Goal: Task Accomplishment & Management: Use online tool/utility

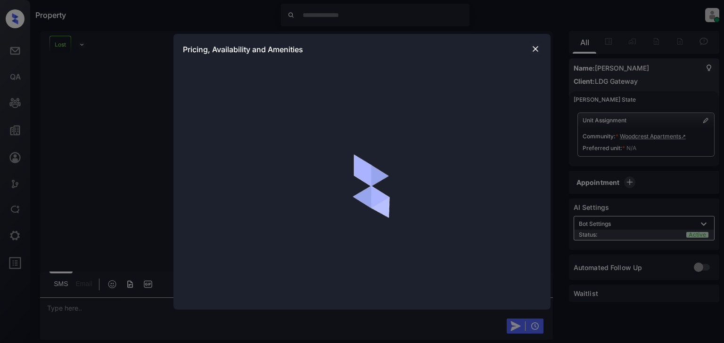
scroll to position [429, 0]
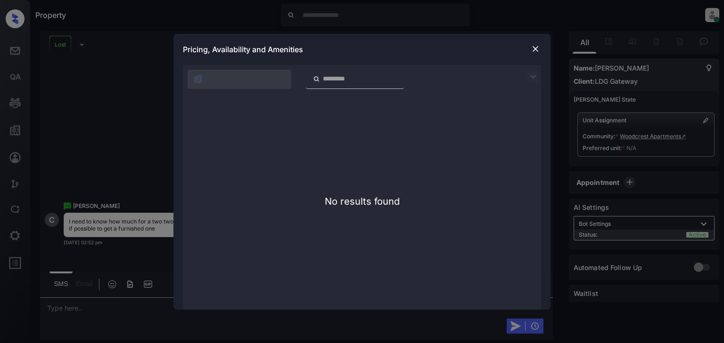
click at [58, 41] on div "**********" at bounding box center [362, 171] width 724 height 343
click at [61, 39] on div "**********" at bounding box center [362, 171] width 724 height 343
click at [533, 45] on img at bounding box center [534, 48] width 9 height 9
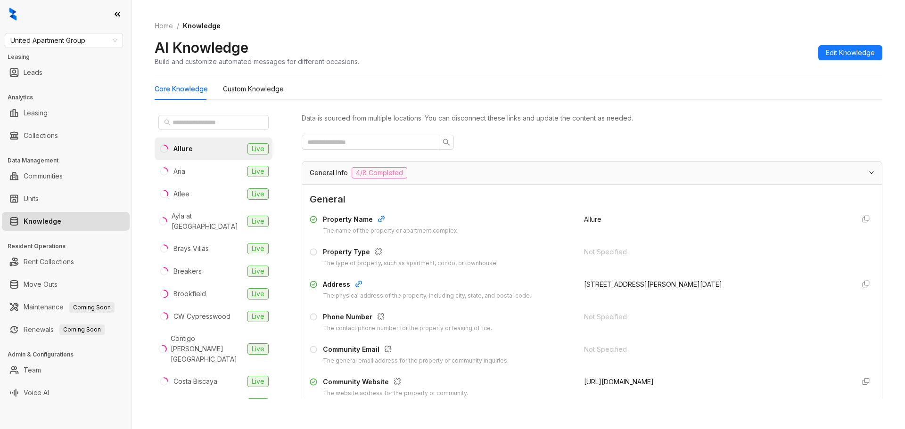
click at [85, 49] on div "United Apartment Group Leasing Leads Analytics Leasing Collections Data Managem…" at bounding box center [65, 214] width 131 height 429
click at [90, 43] on span "United Apartment Group" at bounding box center [63, 40] width 107 height 14
type input "***"
click at [85, 59] on div "[PERSON_NAME] [PERSON_NAME]" at bounding box center [63, 59] width 103 height 10
click at [484, 42] on div "AI Knowledge Build and customize automated messages for different occasions. Ed…" at bounding box center [518, 53] width 727 height 28
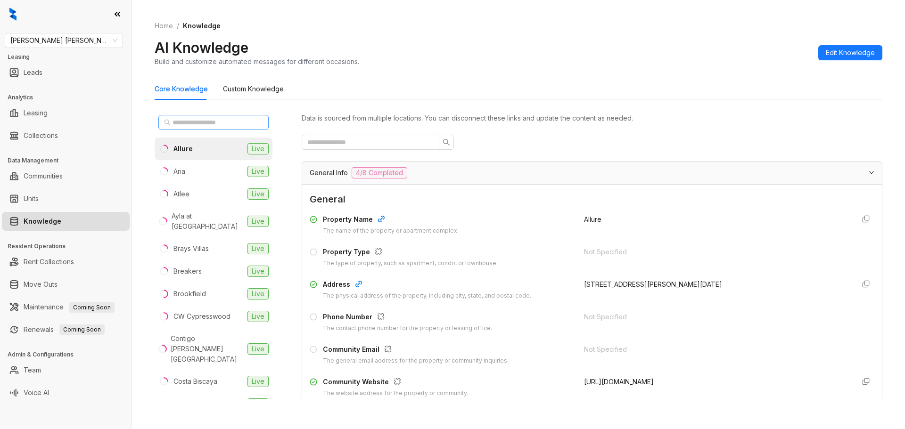
click at [230, 115] on span at bounding box center [213, 122] width 110 height 15
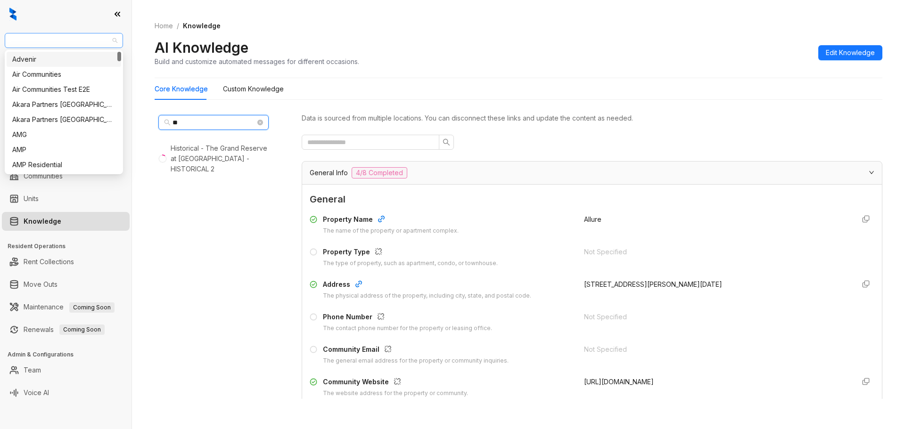
click at [89, 39] on span "[PERSON_NAME] [PERSON_NAME]" at bounding box center [63, 40] width 107 height 14
type input "**"
click at [74, 122] on div "Akara Partners [GEOGRAPHIC_DATA]" at bounding box center [63, 119] width 103 height 10
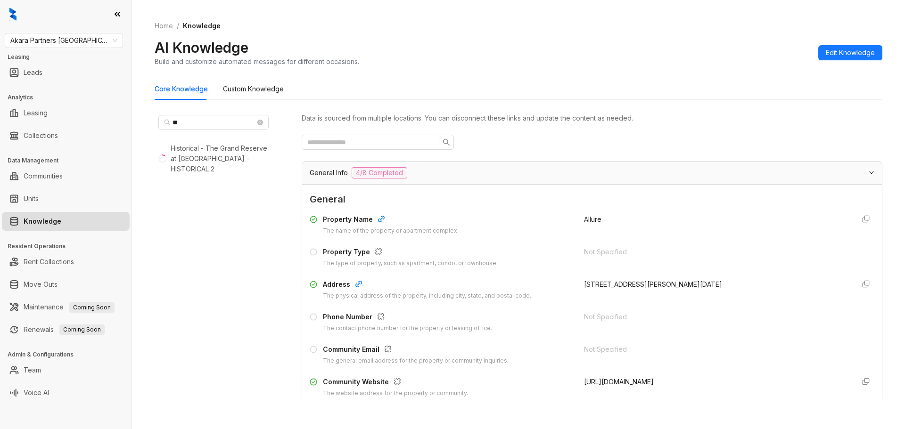
click at [85, 50] on div "Akara Partners Phoenix Leasing Leads Analytics Leasing Collections Data Managem…" at bounding box center [65, 214] width 131 height 429
click at [110, 42] on span "Akara Partners Phoenix" at bounding box center [63, 40] width 107 height 14
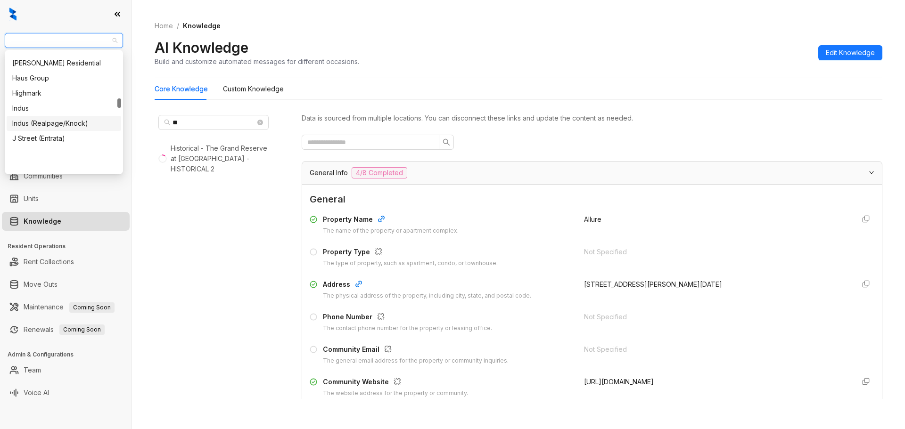
scroll to position [612, 0]
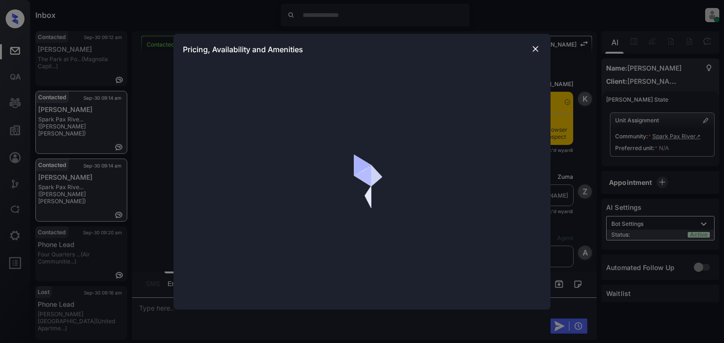
scroll to position [415, 0]
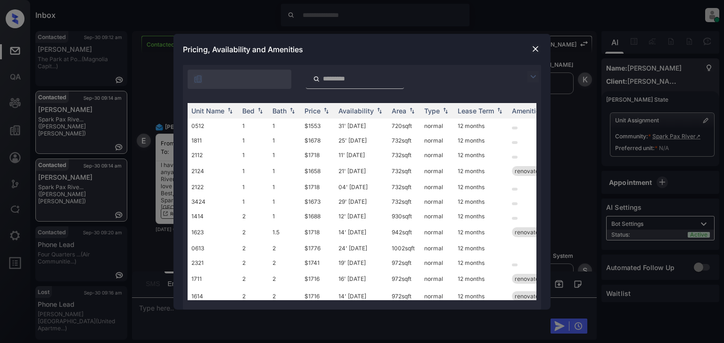
click at [537, 51] on img at bounding box center [534, 48] width 9 height 9
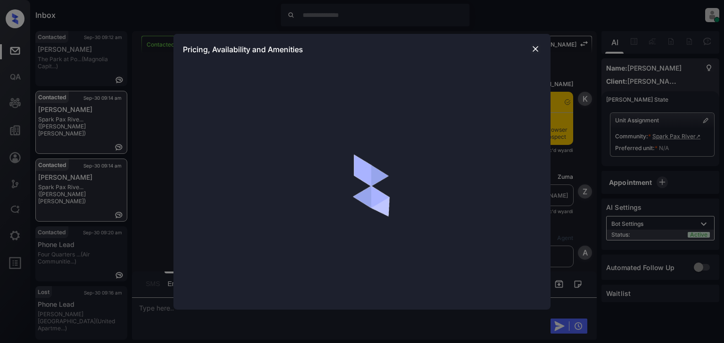
scroll to position [377, 0]
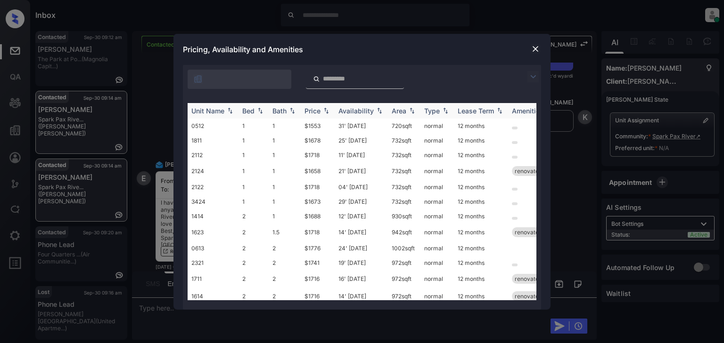
click at [351, 109] on div "Availability" at bounding box center [355, 111] width 35 height 8
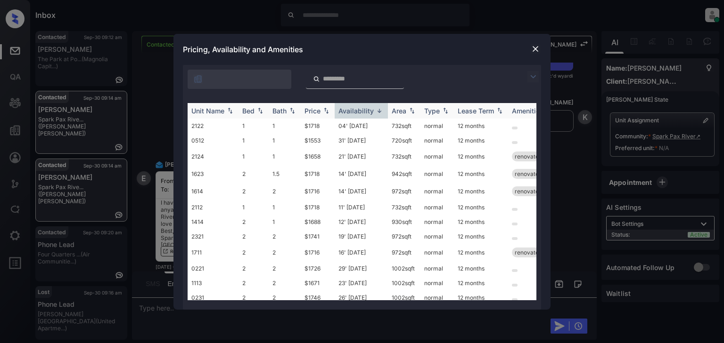
click at [351, 109] on div "Availability" at bounding box center [355, 111] width 35 height 8
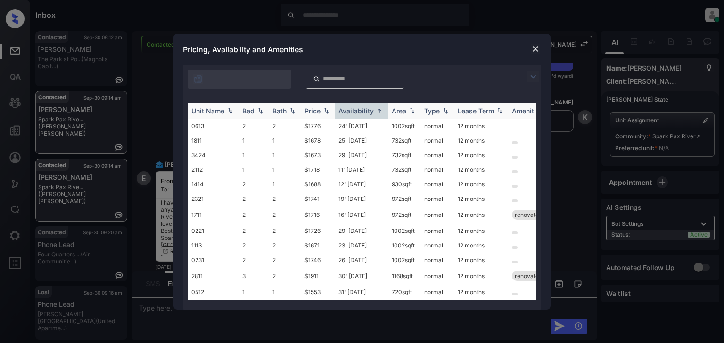
click at [352, 109] on div "Availability" at bounding box center [355, 111] width 35 height 8
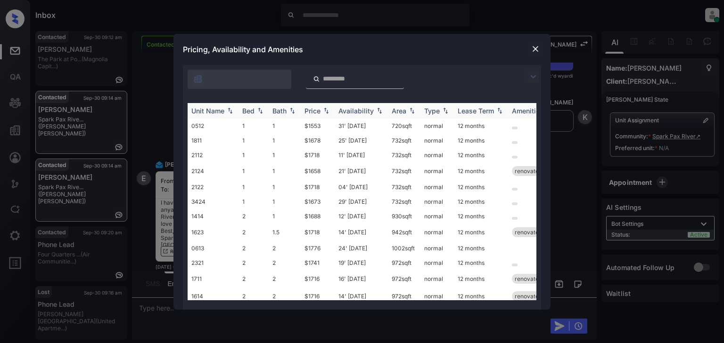
click at [352, 109] on div "Availability" at bounding box center [355, 111] width 35 height 8
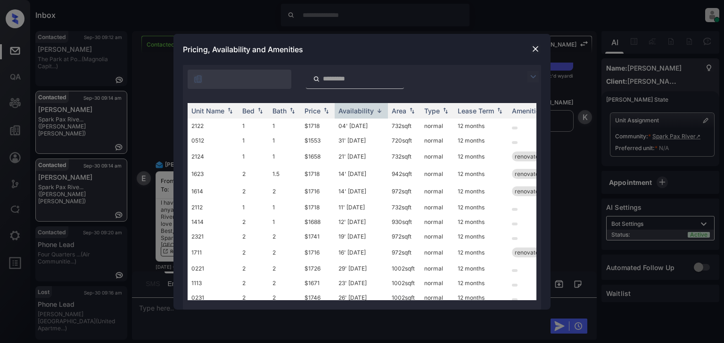
click at [535, 50] on img at bounding box center [534, 48] width 9 height 9
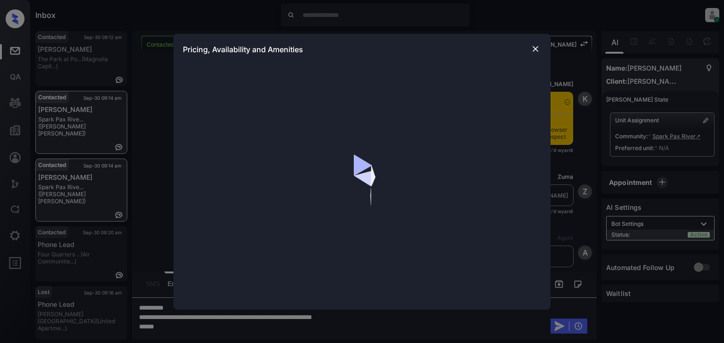
scroll to position [377, 0]
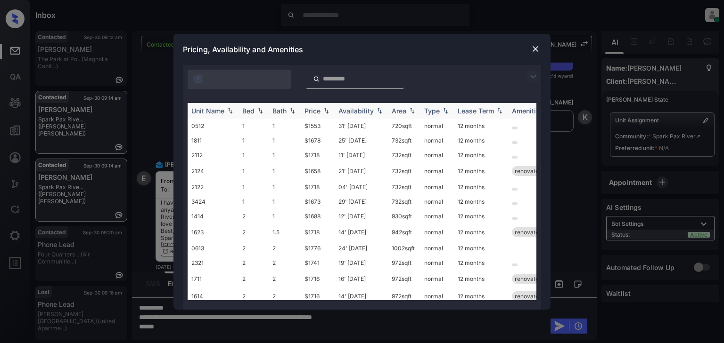
click at [373, 107] on div "Availability" at bounding box center [361, 111] width 46 height 8
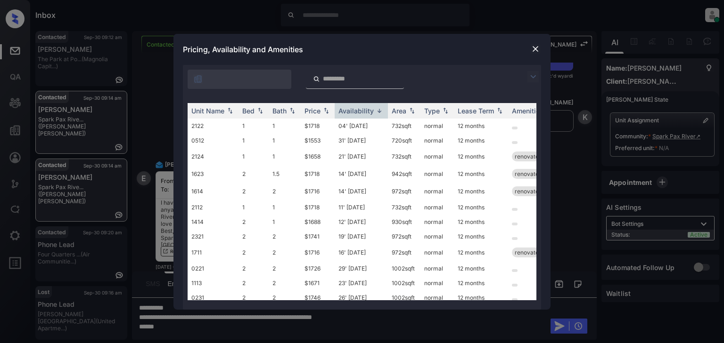
click at [536, 51] on img at bounding box center [534, 48] width 9 height 9
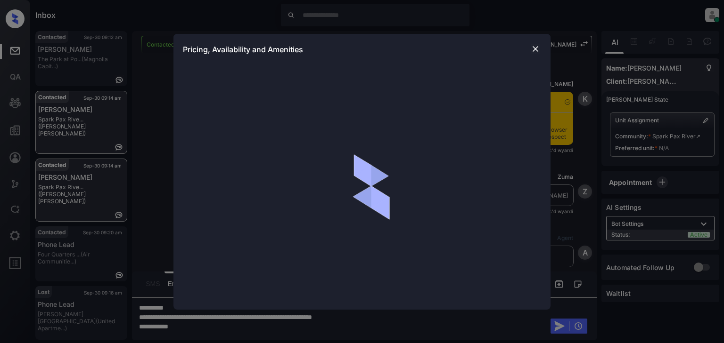
scroll to position [377, 0]
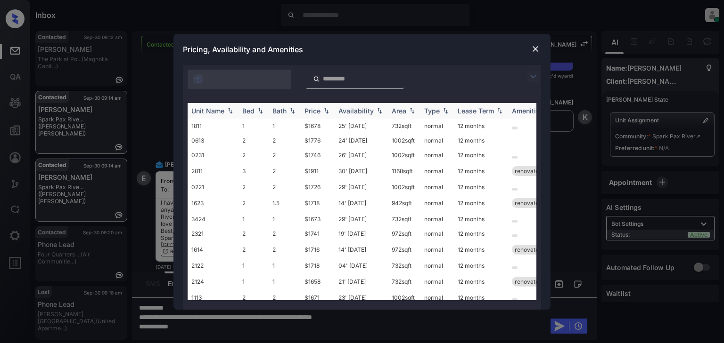
click at [371, 109] on div "Availability" at bounding box center [355, 111] width 35 height 8
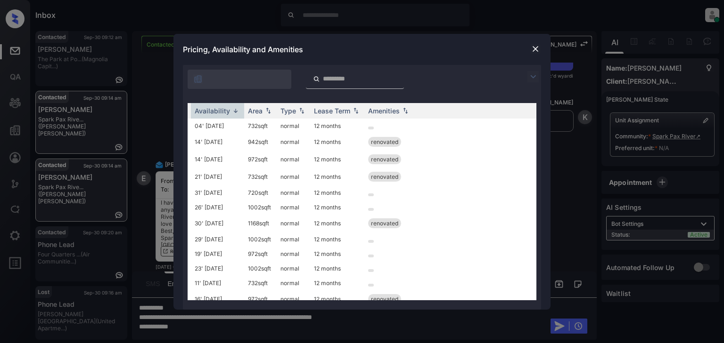
scroll to position [0, 0]
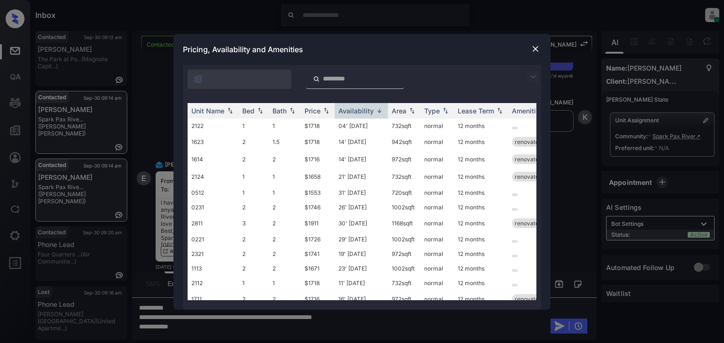
drag, startPoint x: 639, startPoint y: 122, endPoint x: 654, endPoint y: 126, distance: 15.8
click at [639, 121] on div "**********" at bounding box center [362, 171] width 724 height 343
click at [537, 49] on img at bounding box center [534, 48] width 9 height 9
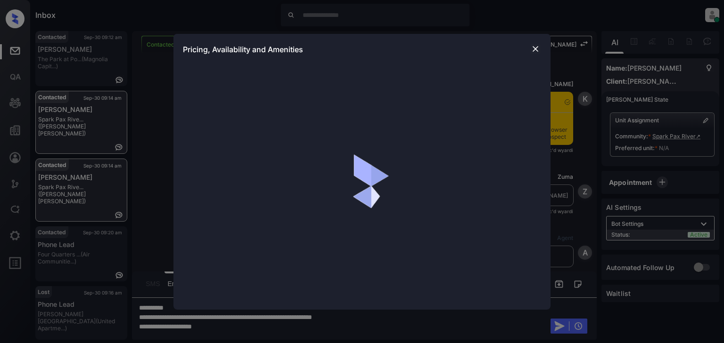
scroll to position [377, 0]
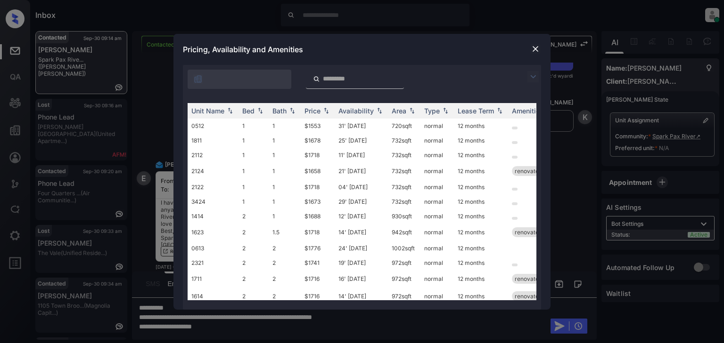
click at [535, 51] on img at bounding box center [534, 48] width 9 height 9
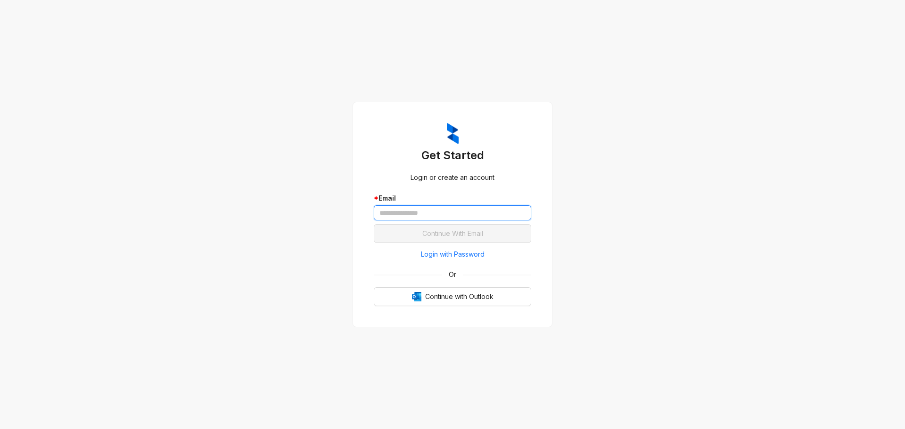
click at [424, 218] on input "text" at bounding box center [452, 212] width 157 height 15
click at [443, 214] on input "text" at bounding box center [452, 212] width 157 height 15
click at [442, 255] on span "Login with Password" at bounding box center [453, 254] width 64 height 10
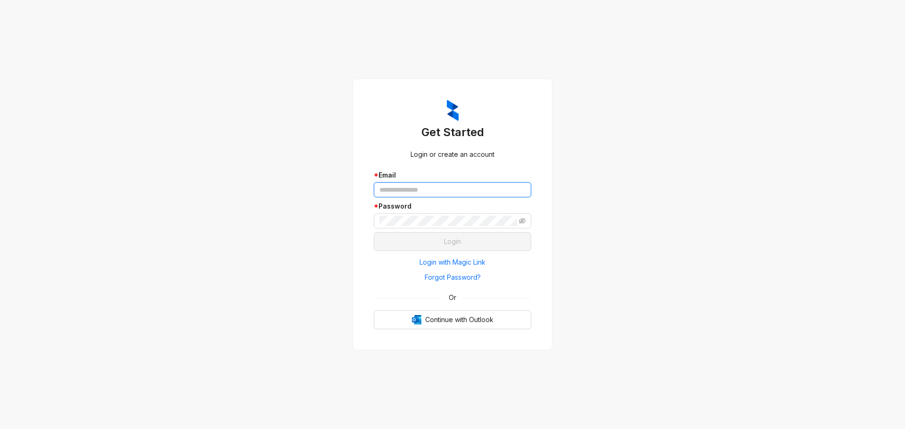
click at [418, 188] on input "text" at bounding box center [452, 189] width 157 height 15
type input "**********"
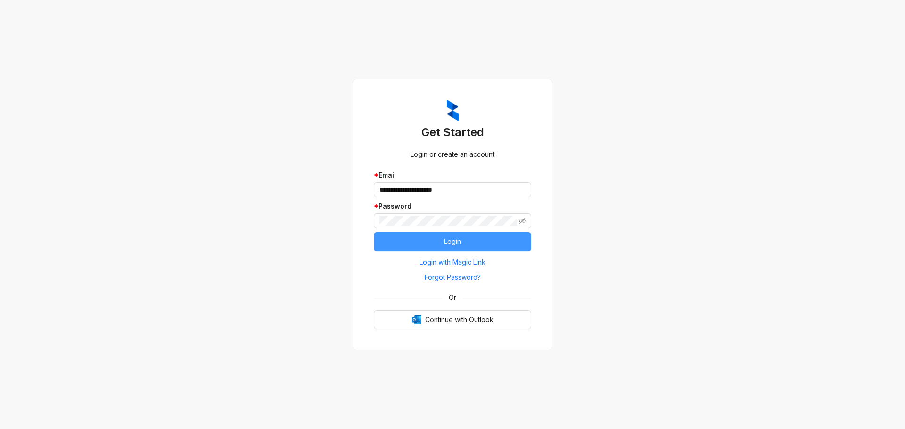
click at [479, 243] on button "Login" at bounding box center [452, 241] width 157 height 19
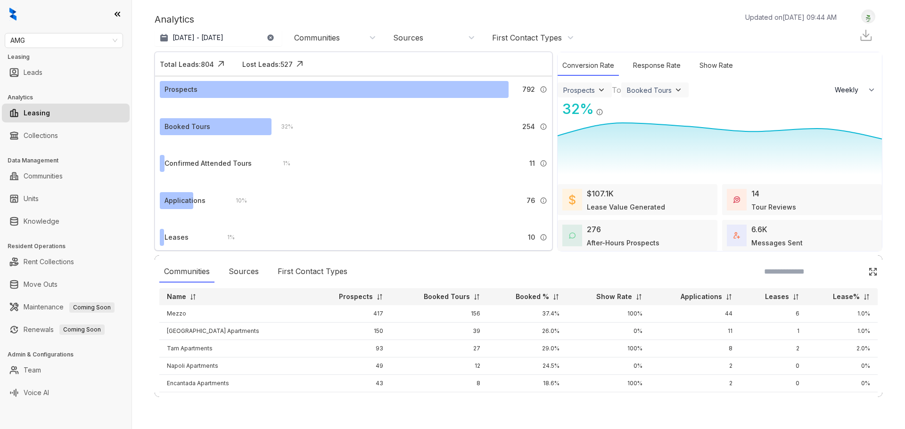
select select "******"
click at [98, 34] on span "AMG" at bounding box center [63, 40] width 107 height 14
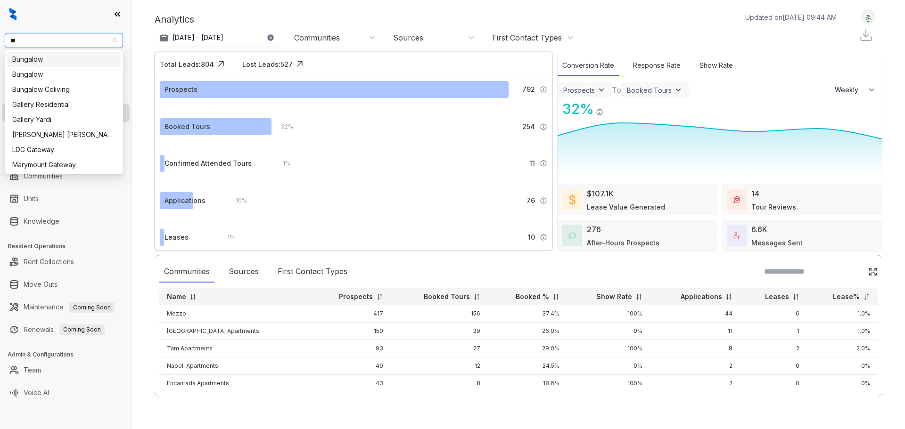
type input "***"
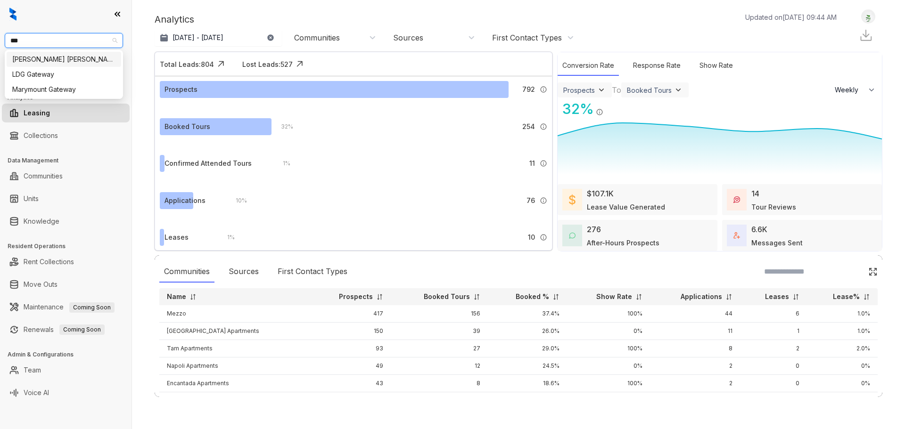
click at [62, 60] on div "[PERSON_NAME] [PERSON_NAME]" at bounding box center [63, 59] width 103 height 10
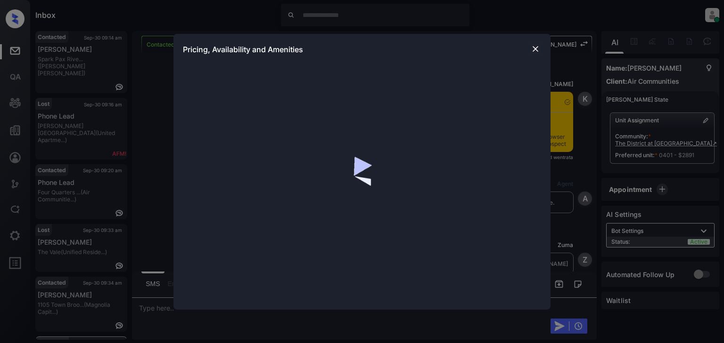
scroll to position [2282, 0]
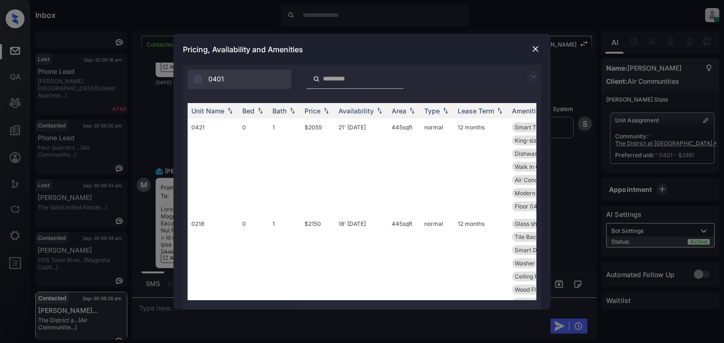
drag, startPoint x: 544, startPoint y: 45, endPoint x: 539, endPoint y: 47, distance: 5.7
click at [542, 45] on div "Pricing, Availability and Amenities" at bounding box center [361, 49] width 377 height 31
click at [535, 48] on img at bounding box center [534, 48] width 9 height 9
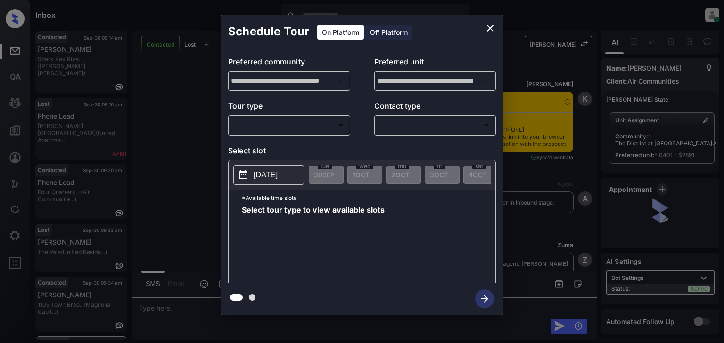
scroll to position [2282, 0]
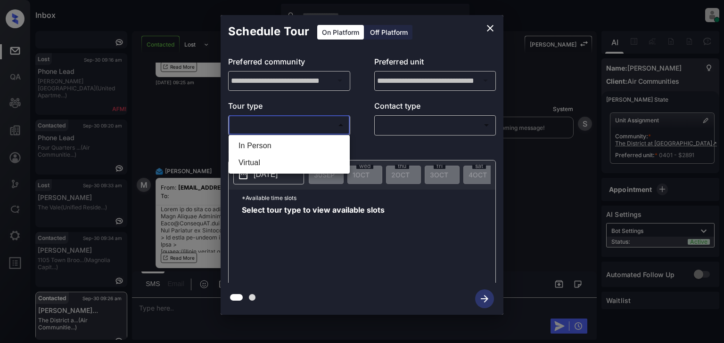
click at [315, 125] on body "Inbox Patrick Soliven Online Set yourself offline Set yourself on break Profile…" at bounding box center [362, 171] width 724 height 343
click at [304, 145] on li "In Person" at bounding box center [289, 146] width 116 height 17
type input "********"
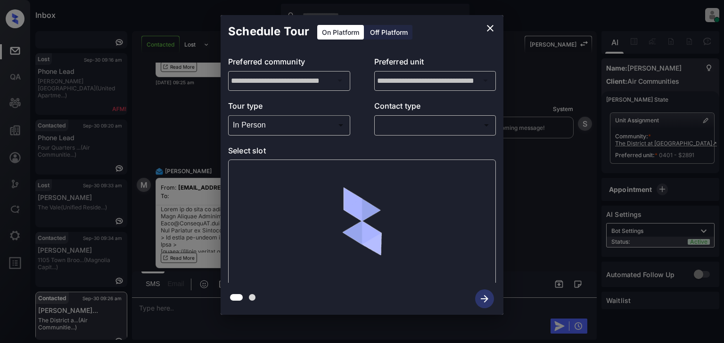
click at [419, 133] on div "​ ​" at bounding box center [435, 125] width 122 height 20
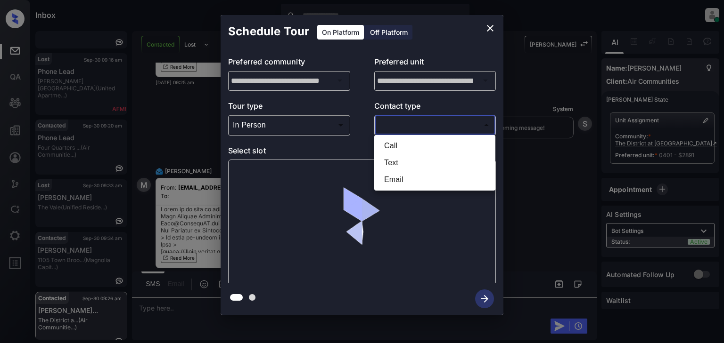
click at [415, 124] on body "Inbox Patrick Soliven Online Set yourself offline Set yourself on break Profile…" at bounding box center [362, 171] width 724 height 343
click at [393, 176] on li "Email" at bounding box center [434, 179] width 116 height 17
type input "*****"
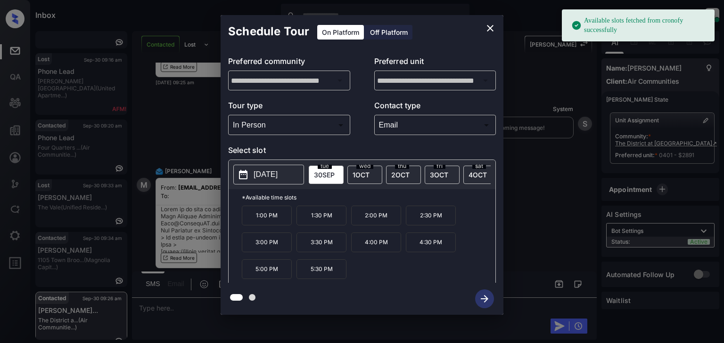
click at [571, 215] on div "**********" at bounding box center [362, 165] width 724 height 330
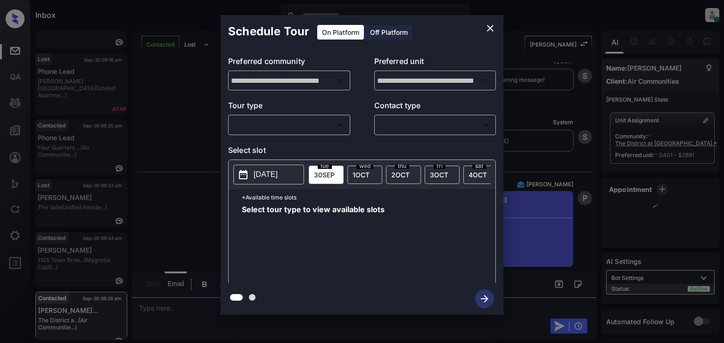
scroll to position [2549, 0]
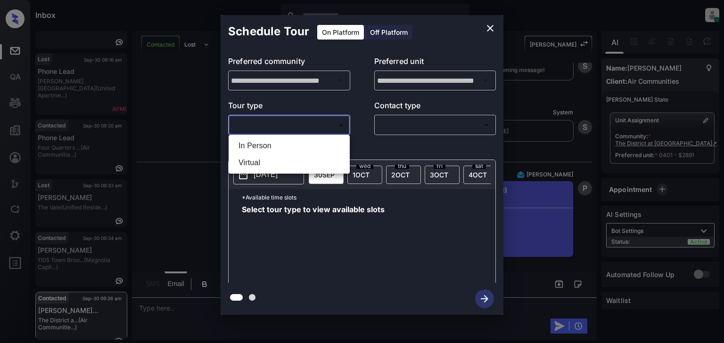
click at [290, 128] on body "Inbox Patrick Soliven Online Set yourself offline Set yourself on break Profile…" at bounding box center [362, 171] width 724 height 343
click at [292, 144] on li "In Person" at bounding box center [289, 146] width 116 height 17
type input "********"
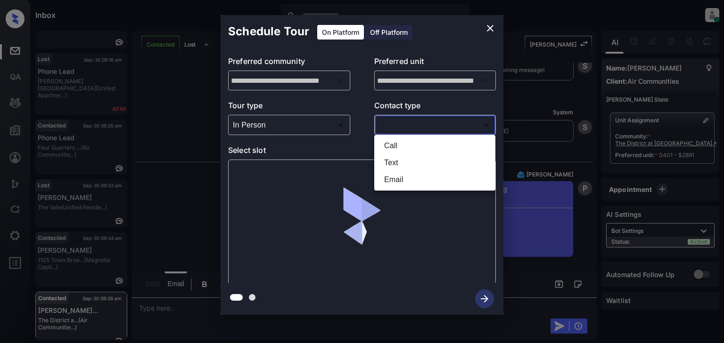
click at [420, 121] on body "Inbox Patrick Soliven Online Set yourself offline Set yourself on break Profile…" at bounding box center [362, 171] width 724 height 343
click at [409, 179] on li "Email" at bounding box center [434, 179] width 116 height 17
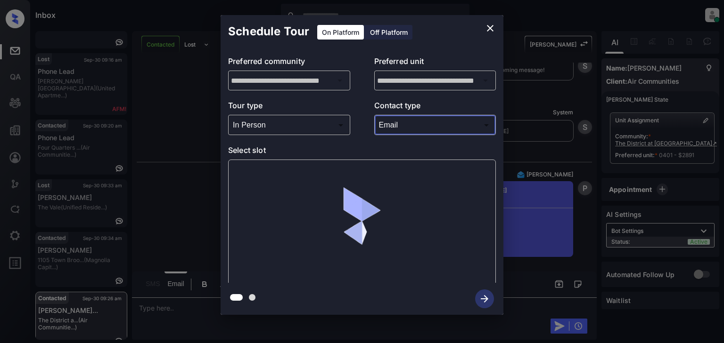
type input "*****"
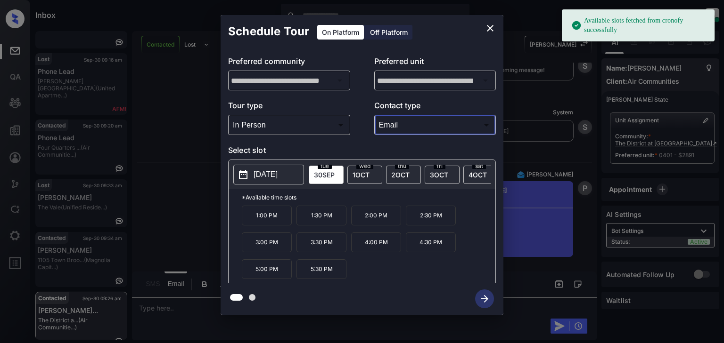
click at [313, 215] on p "1:30 PM" at bounding box center [321, 216] width 50 height 20
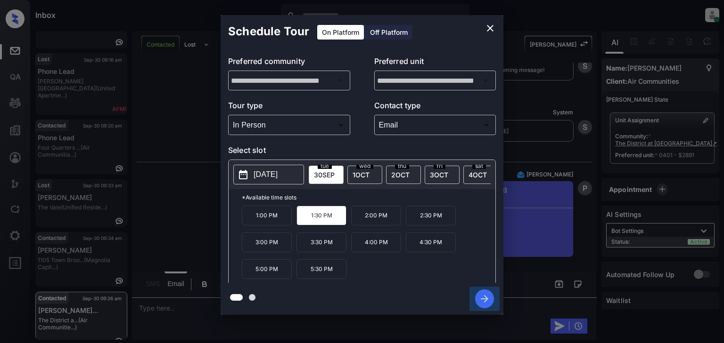
click at [485, 301] on icon "button" at bounding box center [485, 299] width 8 height 8
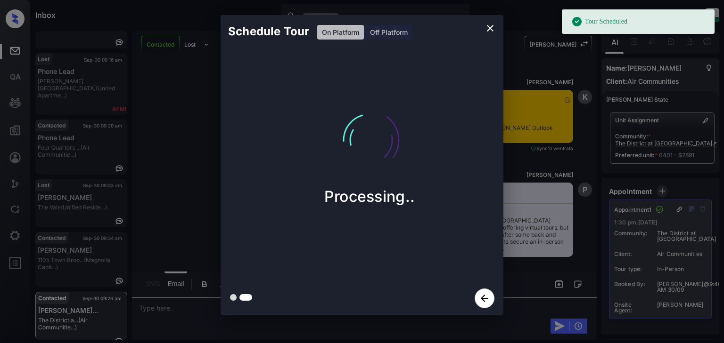
scroll to position [2881, 0]
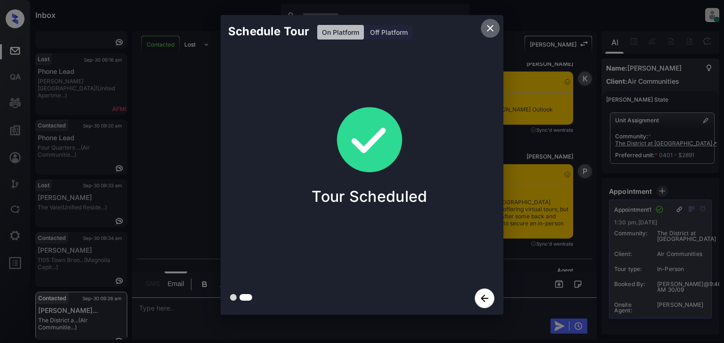
click at [488, 32] on icon "close" at bounding box center [489, 28] width 11 height 11
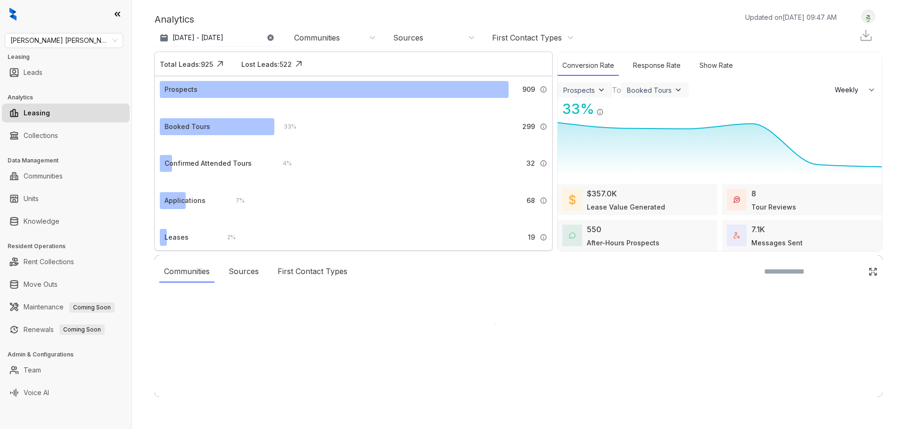
select select "******"
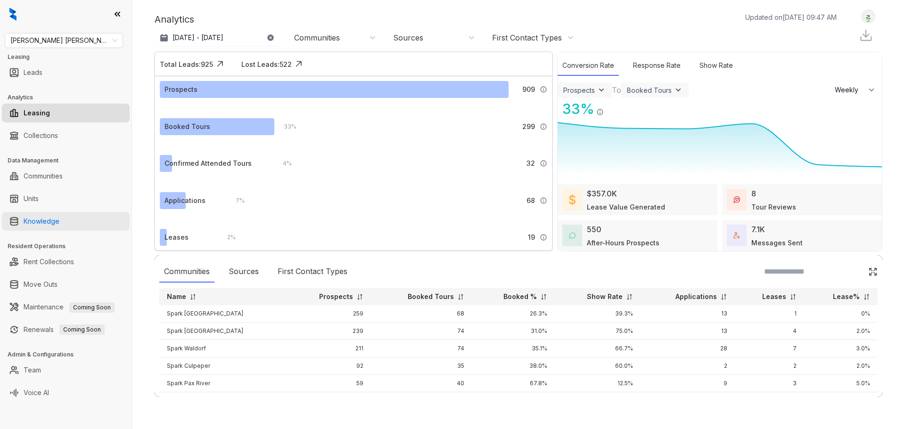
click at [50, 220] on link "Knowledge" at bounding box center [42, 221] width 36 height 19
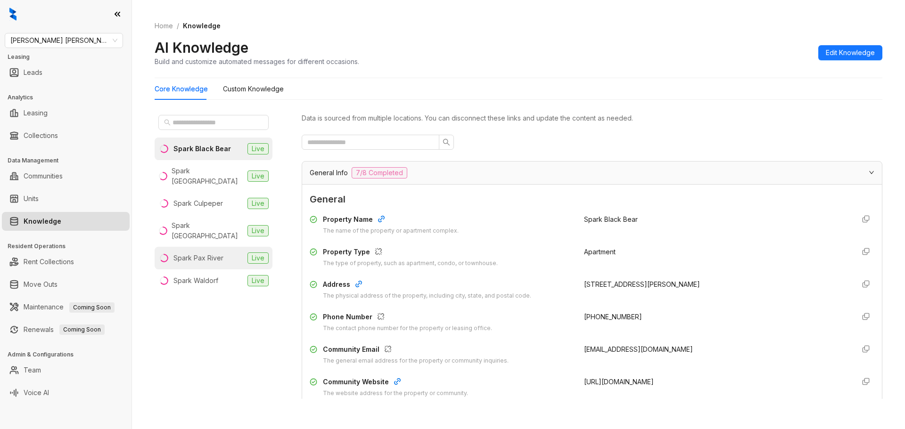
click at [234, 247] on li "Spark Pax River Live" at bounding box center [214, 258] width 118 height 23
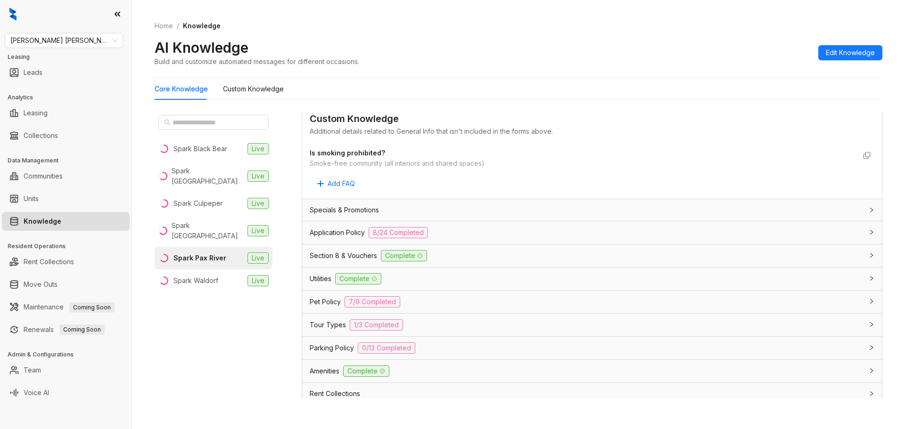
scroll to position [471, 0]
click at [401, 232] on span "8/24 Completed" at bounding box center [397, 232] width 59 height 11
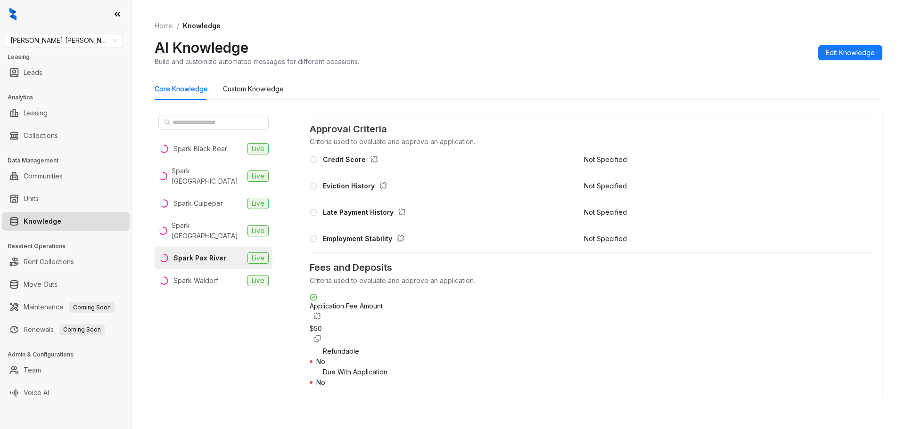
scroll to position [848, 0]
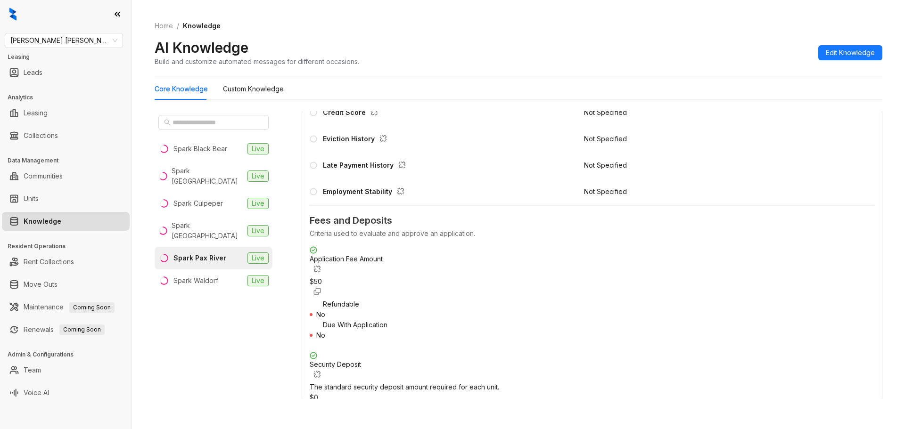
click at [571, 277] on div "Application Fee Amount $ 50" at bounding box center [592, 272] width 564 height 53
click at [581, 277] on div "$ 50" at bounding box center [592, 282] width 564 height 10
copy div "$ 50"
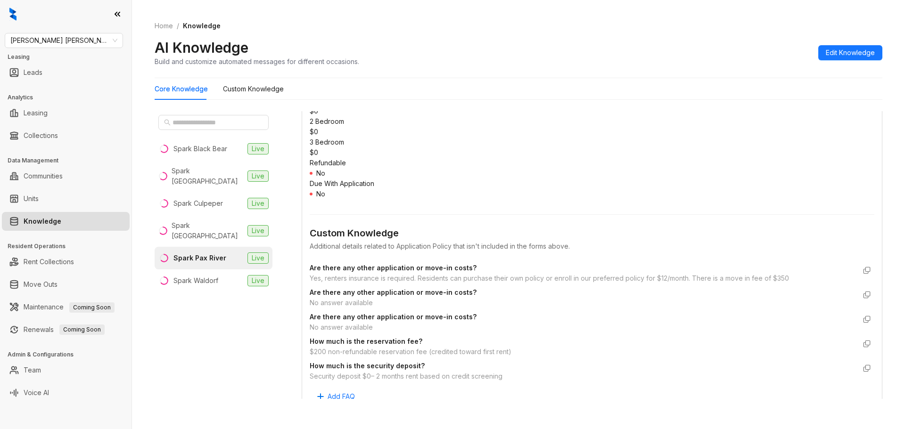
scroll to position [1602, 0]
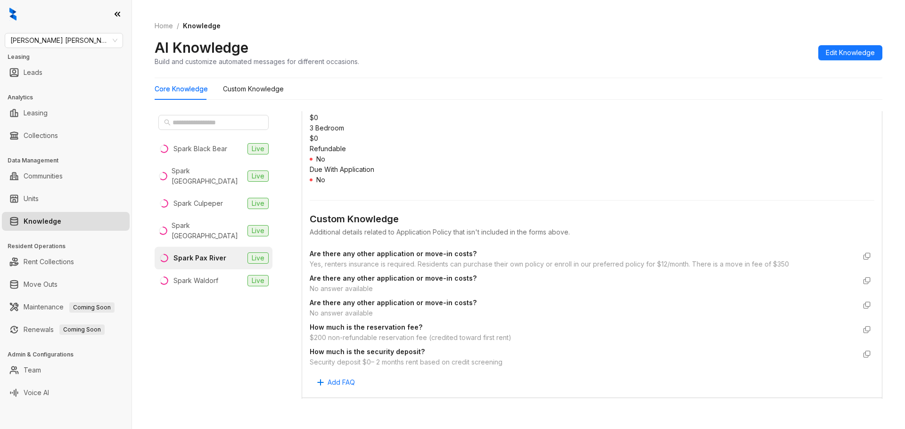
click at [571, 259] on div "Yes, renters insurance is required. Residents can purchase their own policy or …" at bounding box center [583, 264] width 546 height 10
copy div "Yes, renters insurance is required. Residents can purchase their own policy or …"
click at [470, 333] on div "$200 non-refundable reservation fee (credited toward first rent)" at bounding box center [583, 338] width 546 height 10
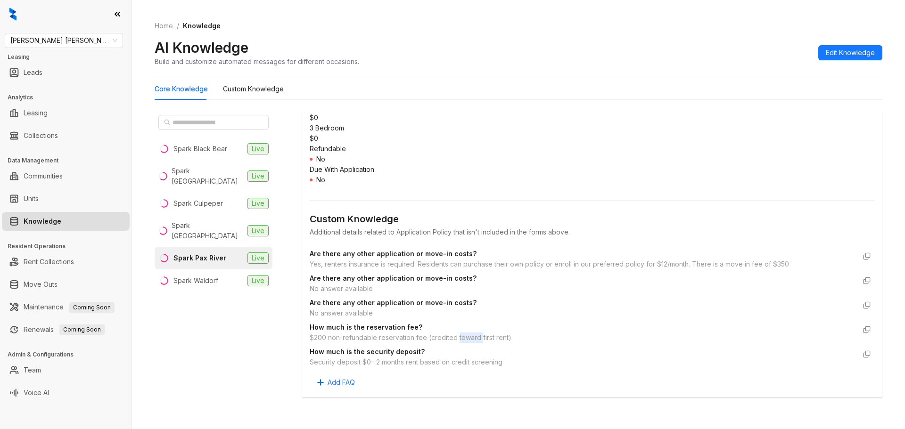
click at [470, 333] on div "$200 non-refundable reservation fee (credited toward first rent)" at bounding box center [583, 338] width 546 height 10
click at [469, 333] on div "$200 non-refundable reservation fee (credited toward first rent)" at bounding box center [583, 338] width 546 height 10
drag, startPoint x: 469, startPoint y: 285, endPoint x: 442, endPoint y: 302, distance: 31.9
click at [407, 318] on div "Are there any other application or move-in costs? Yes, renters insurance is req…" at bounding box center [592, 318] width 564 height 143
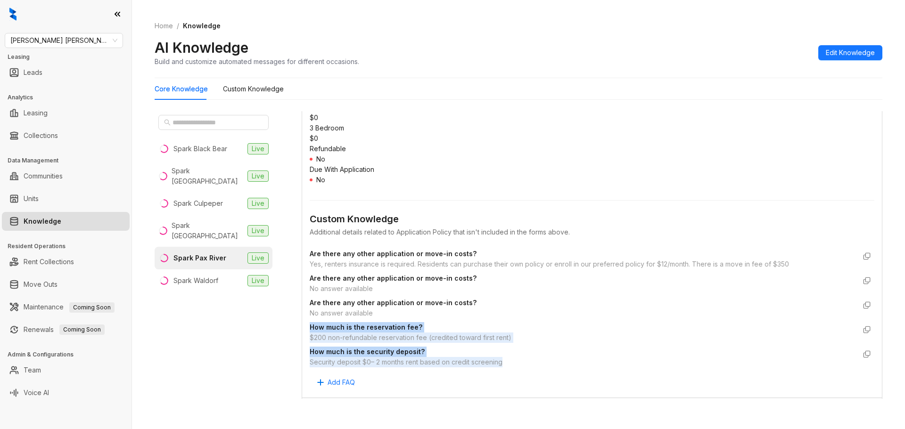
drag, startPoint x: 508, startPoint y: 311, endPoint x: 306, endPoint y: 273, distance: 205.7
copy ul "How much is the reservation fee? $200 non-refundable reservation fee (credited …"
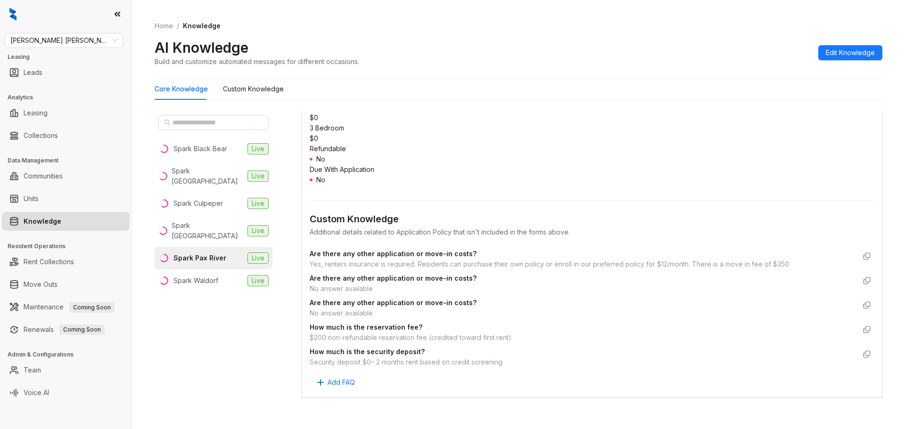
click at [529, 259] on div "Yes, renters insurance is required. Residents can purchase their own policy or …" at bounding box center [583, 264] width 546 height 10
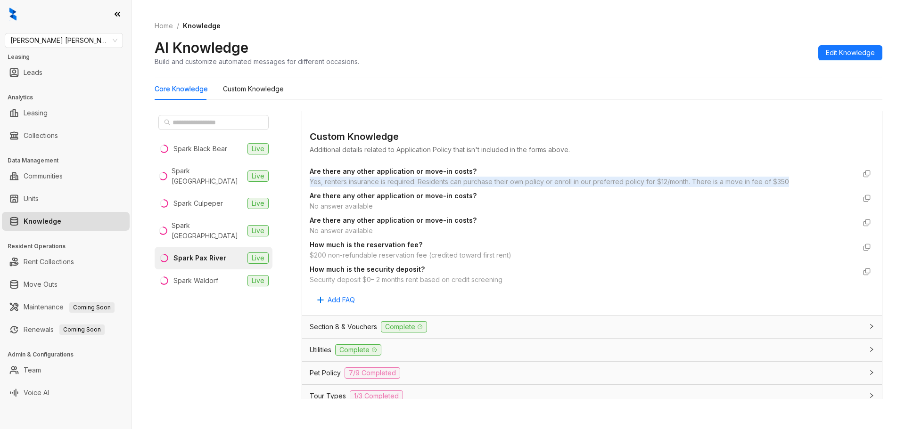
scroll to position [1776, 0]
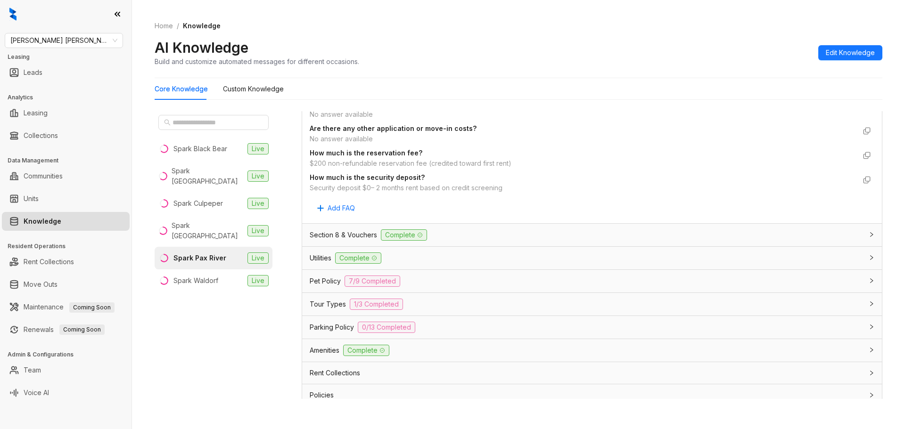
click at [368, 345] on span "Complete" at bounding box center [366, 350] width 46 height 11
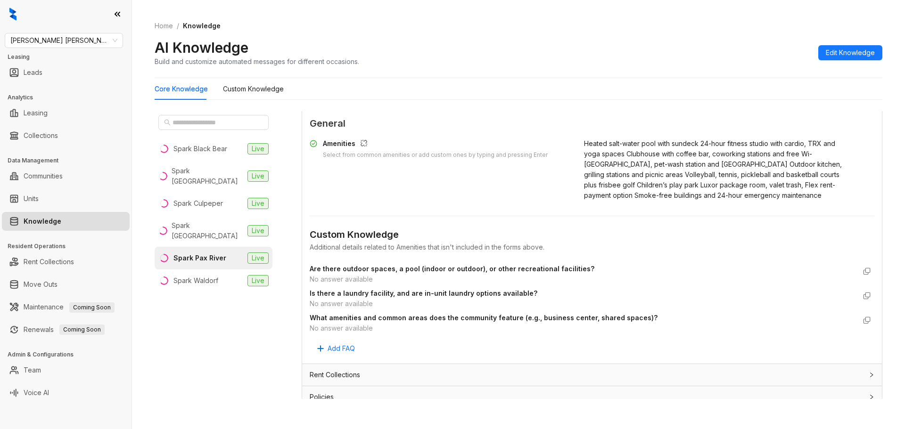
scroll to position [2039, 0]
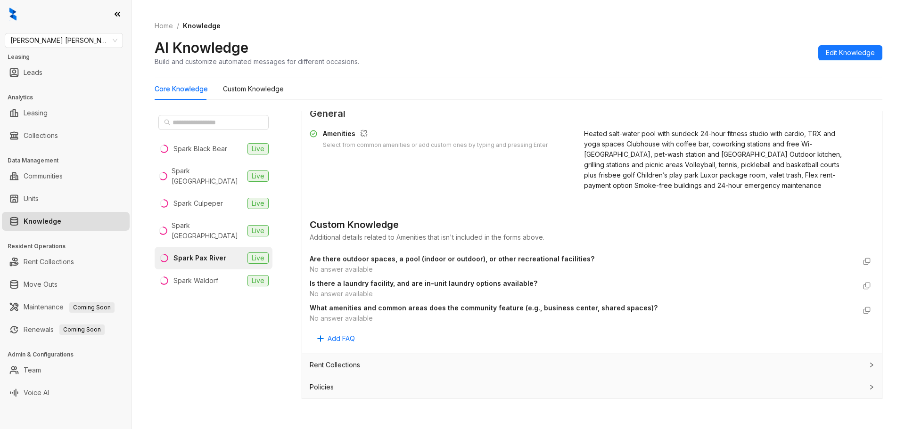
click at [377, 382] on div "Policies" at bounding box center [586, 387] width 553 height 10
click at [382, 360] on div "Rent Collections" at bounding box center [586, 365] width 553 height 10
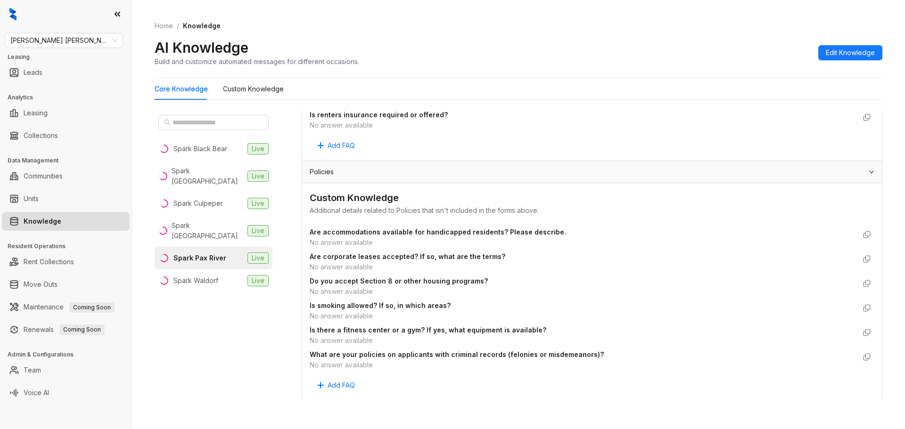
scroll to position [2426, 0]
click at [363, 399] on div "Leasing Options" at bounding box center [591, 410] width 579 height 22
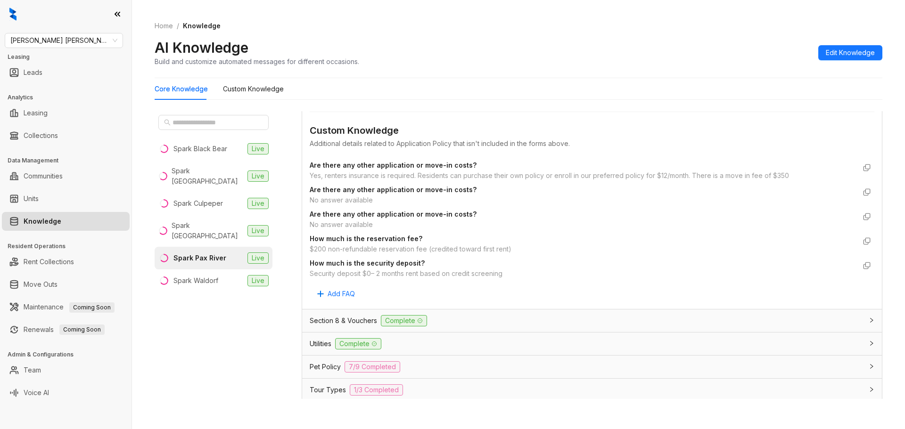
scroll to position [1719, 0]
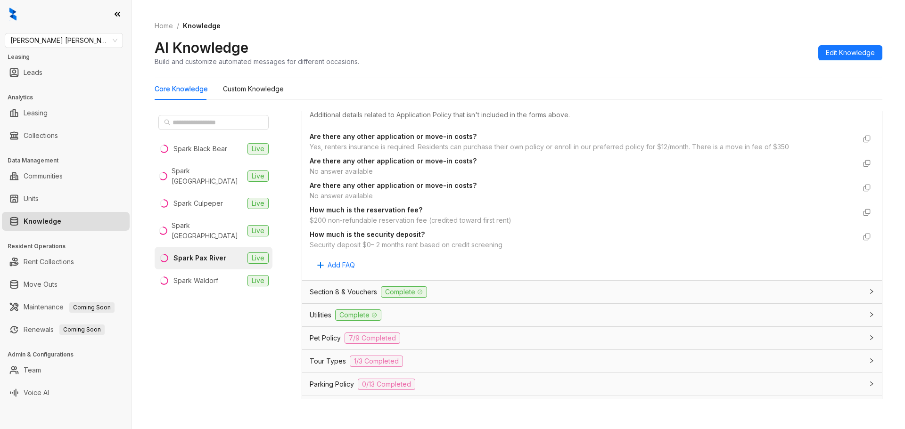
click at [351, 304] on div "Utilities Complete" at bounding box center [591, 315] width 579 height 23
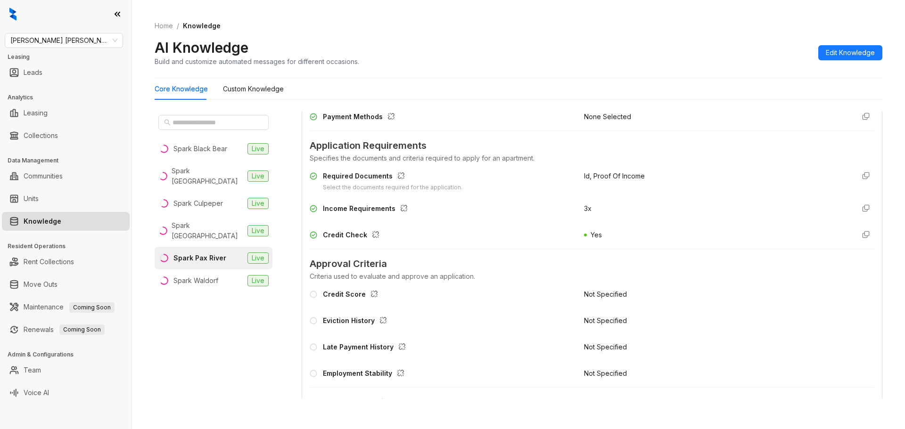
scroll to position [541, 0]
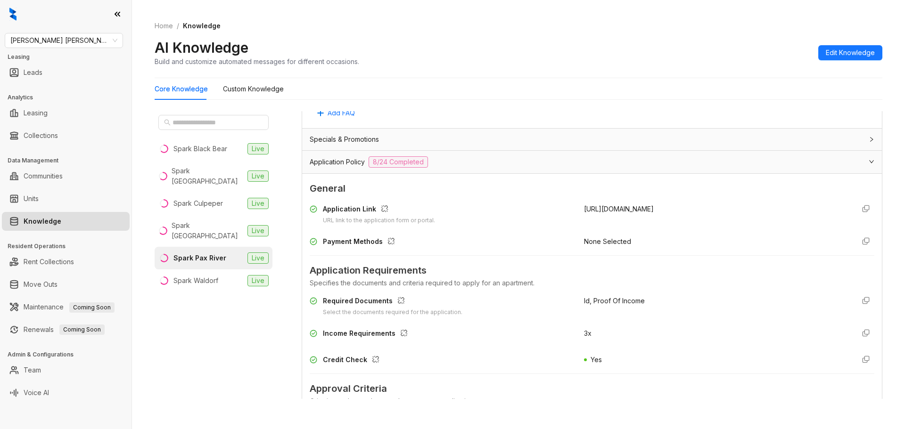
click at [416, 139] on div "Specials & Promotions" at bounding box center [586, 139] width 553 height 10
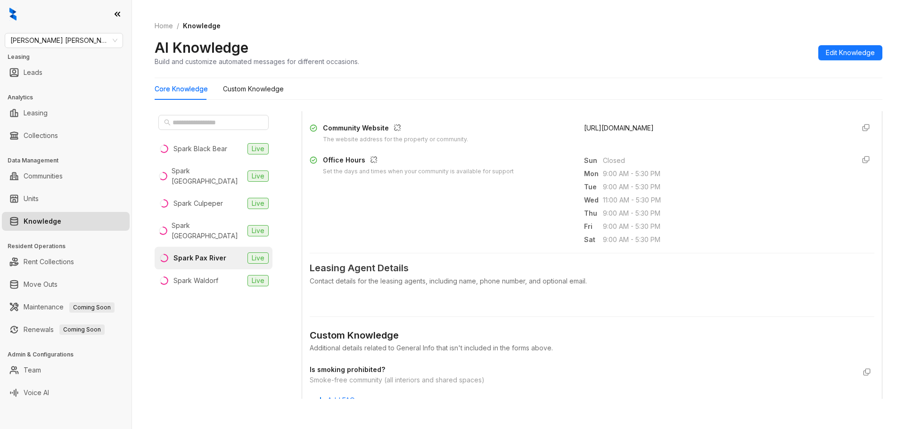
scroll to position [212, 0]
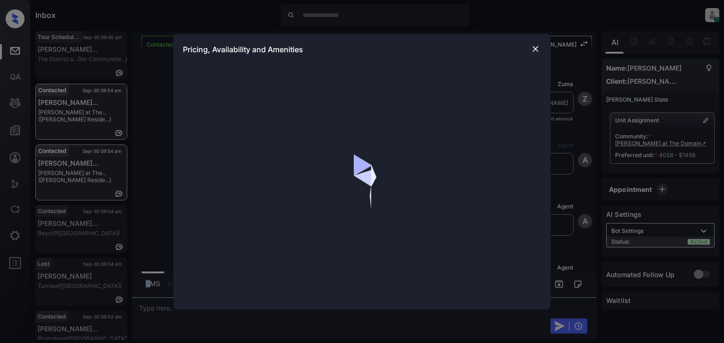
scroll to position [2940, 0]
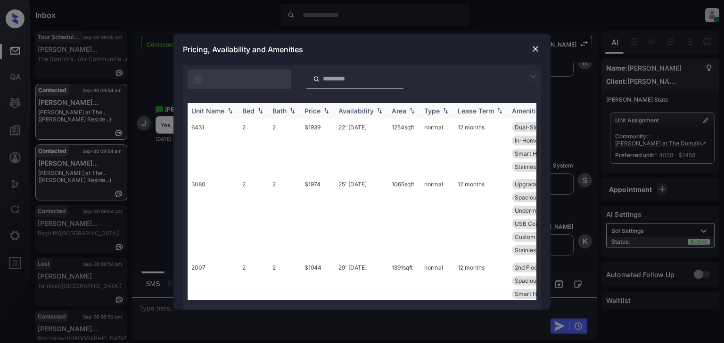
click at [253, 106] on th "Bed" at bounding box center [253, 111] width 30 height 16
click at [247, 111] on div "Bed" at bounding box center [248, 111] width 12 height 8
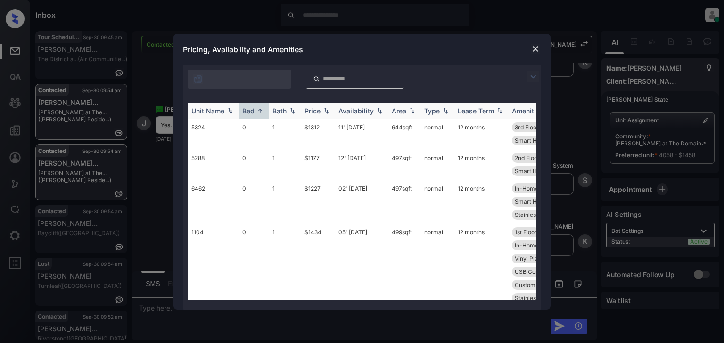
click at [307, 109] on div "Price" at bounding box center [312, 111] width 16 height 8
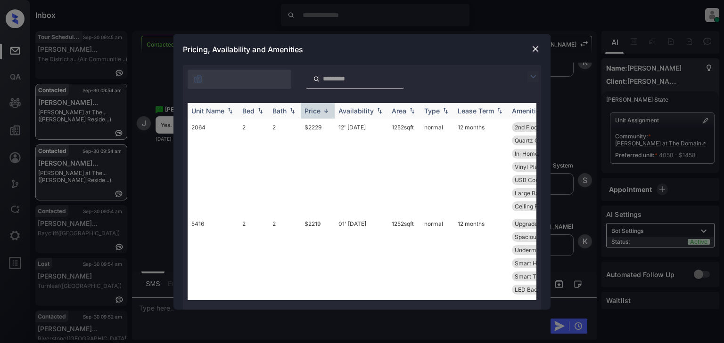
click at [307, 109] on div "Price" at bounding box center [312, 111] width 16 height 8
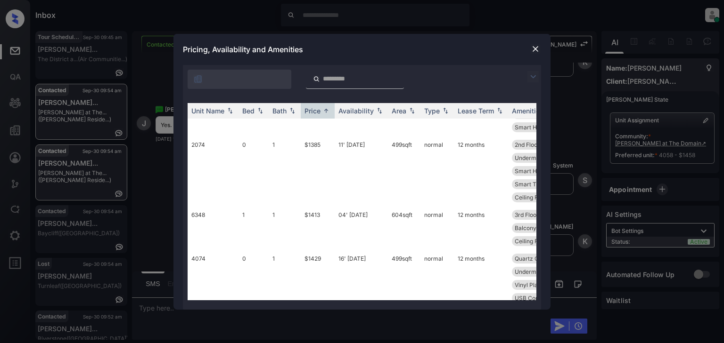
scroll to position [151, 0]
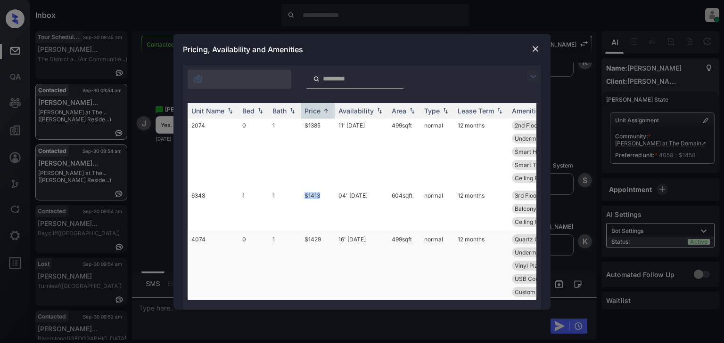
drag, startPoint x: 313, startPoint y: 196, endPoint x: 211, endPoint y: 285, distance: 135.2
click at [305, 196] on td "$1413" at bounding box center [318, 209] width 34 height 44
copy td "$1413"
click at [155, 321] on div "**********" at bounding box center [362, 171] width 724 height 343
click at [161, 309] on div "**********" at bounding box center [362, 171] width 724 height 343
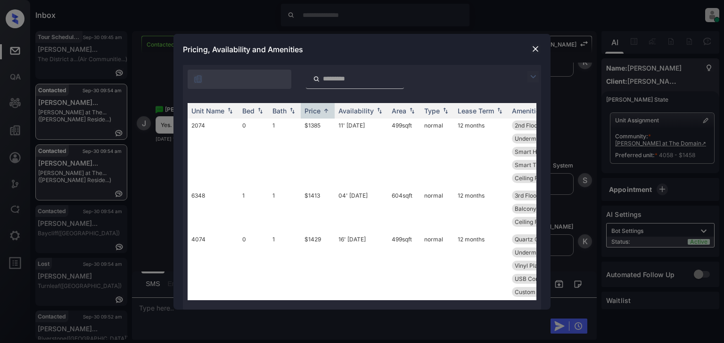
click at [532, 50] on img at bounding box center [534, 48] width 9 height 9
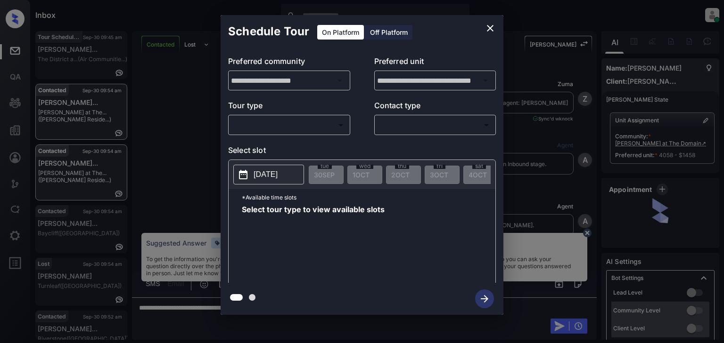
scroll to position [6850, 0]
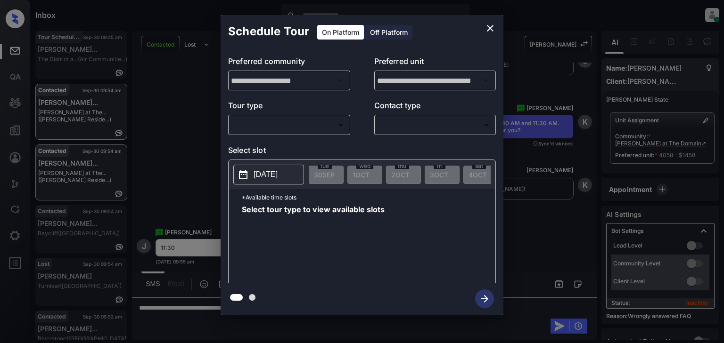
click at [271, 119] on body "Inbox [PERSON_NAME] Online Set yourself offline Set yourself on break Profile S…" at bounding box center [362, 171] width 724 height 343
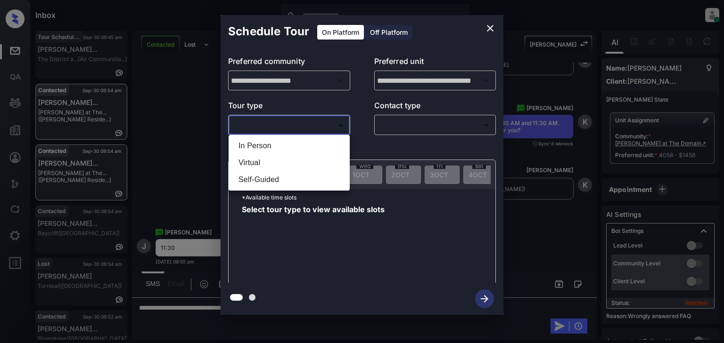
click at [276, 144] on li "In Person" at bounding box center [289, 146] width 116 height 17
type input "********"
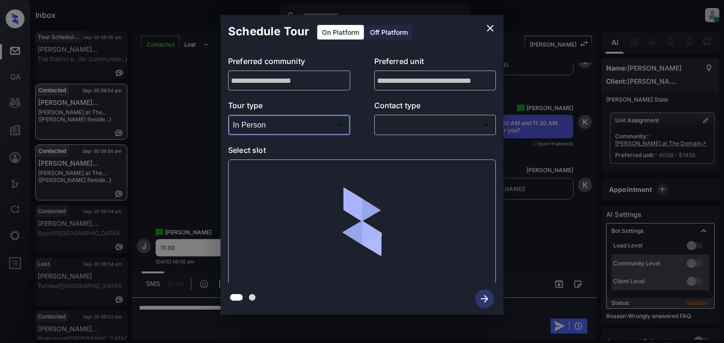
click at [421, 122] on body "Inbox [PERSON_NAME] Online Set yourself offline Set yourself on break Profile S…" at bounding box center [362, 171] width 724 height 343
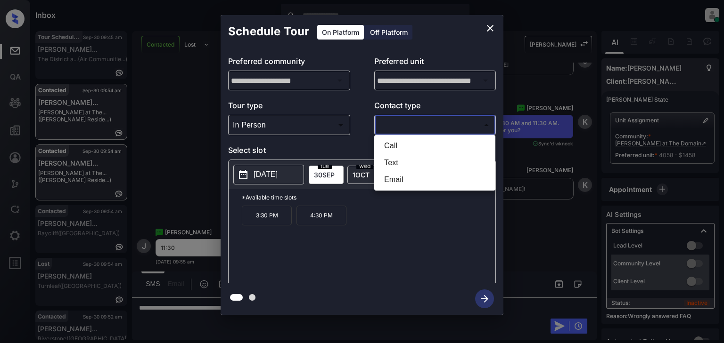
click at [416, 164] on li "Text" at bounding box center [434, 163] width 116 height 17
type input "****"
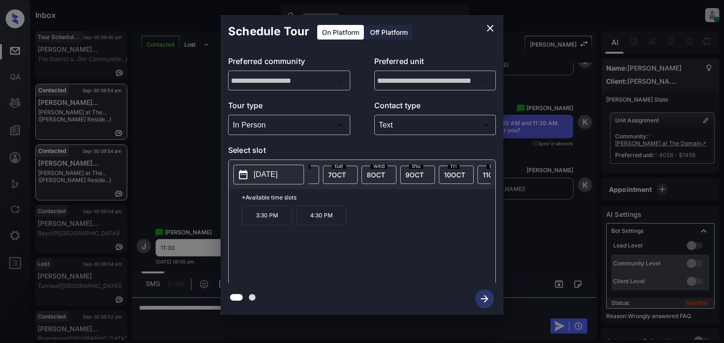
scroll to position [0, 277]
click at [477, 179] on div "sat 11 OCT" at bounding box center [473, 175] width 35 height 18
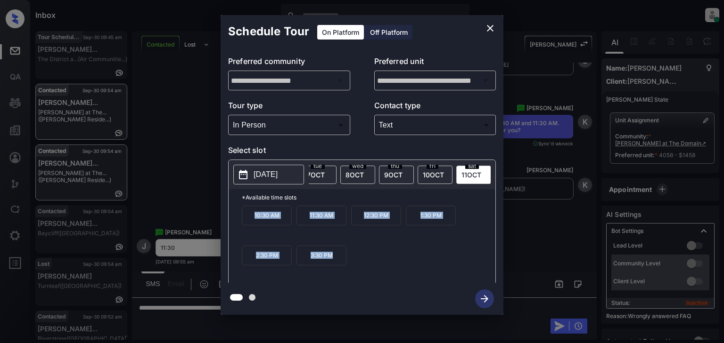
drag, startPoint x: 246, startPoint y: 224, endPoint x: 312, endPoint y: 307, distance: 105.6
click at [374, 269] on div "*Available time slots 10:30 AM 11:30 AM 12:30 PM 1:30 PM 2:30 PM 3:30 PM" at bounding box center [361, 237] width 267 height 97
copy div "10:30 AM 11:30 AM 12:30 PM 1:30 PM 2:30 PM 3:30 PM"
click at [243, 321] on div "**********" at bounding box center [362, 165] width 724 height 330
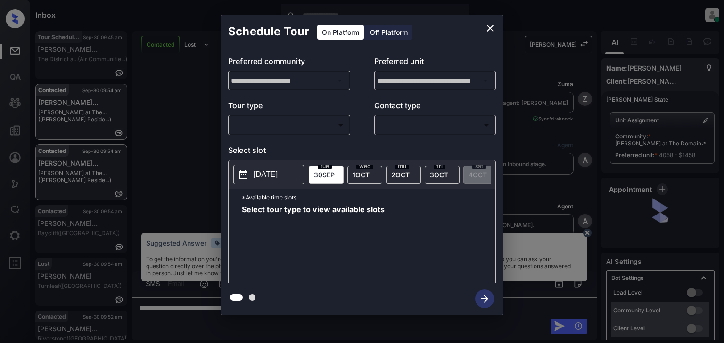
scroll to position [6850, 0]
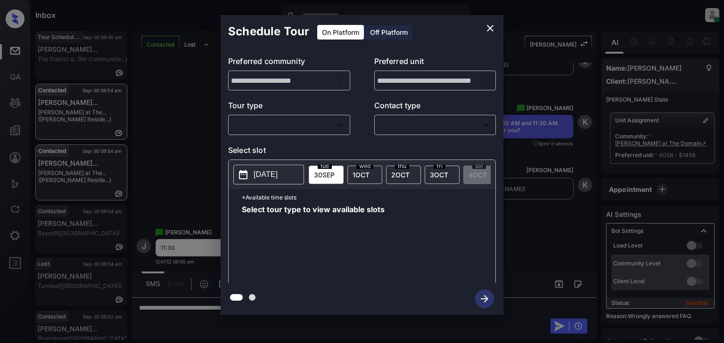
click at [325, 120] on body "Inbox [PERSON_NAME] Online Set yourself offline Set yourself on break Profile S…" at bounding box center [362, 171] width 724 height 343
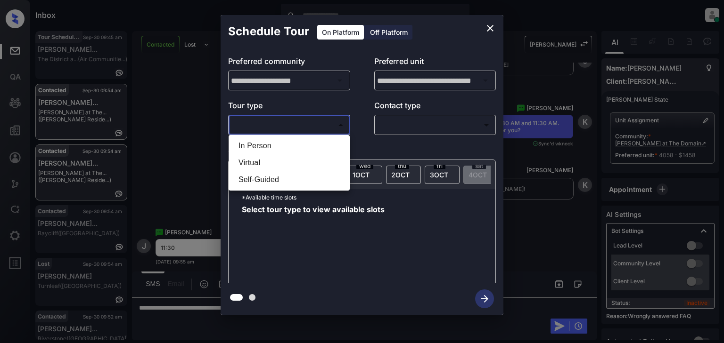
click at [318, 141] on li "In Person" at bounding box center [289, 146] width 116 height 17
type input "********"
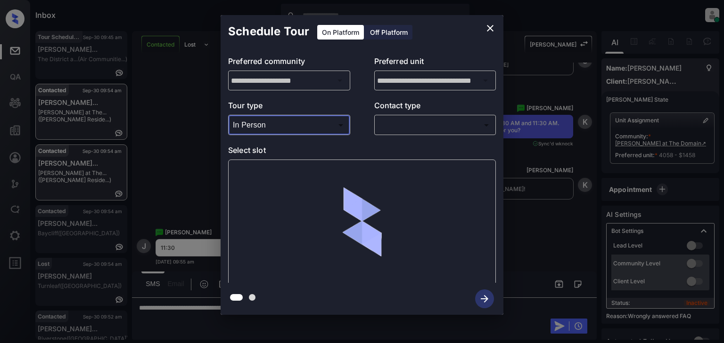
click at [448, 122] on body "Inbox [PERSON_NAME] Online Set yourself offline Set yourself on break Profile S…" at bounding box center [362, 171] width 724 height 343
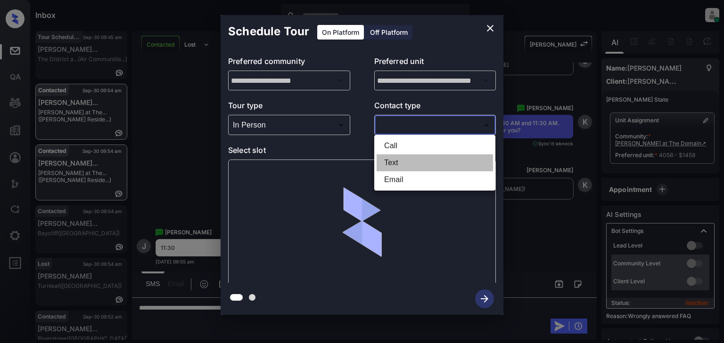
click at [429, 160] on li "Text" at bounding box center [434, 163] width 116 height 17
type input "****"
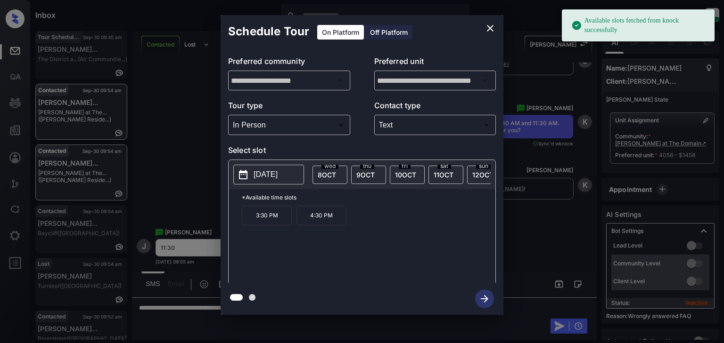
scroll to position [0, 308]
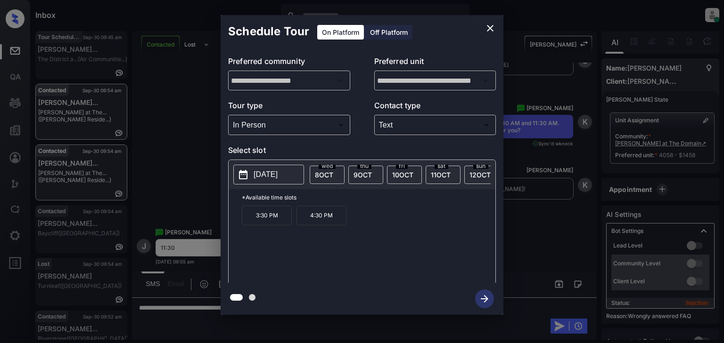
click at [431, 174] on span "[DATE]" at bounding box center [441, 175] width 20 height 8
click at [410, 256] on div "10:30 AM 11:30 AM 12:30 PM 1:30 PM 2:30 PM 3:30 PM" at bounding box center [368, 243] width 253 height 75
click at [490, 34] on button "close" at bounding box center [490, 28] width 19 height 19
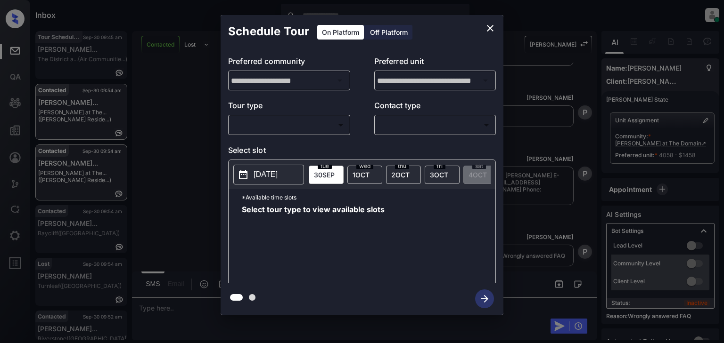
click at [323, 126] on body "Inbox [PERSON_NAME] Online Set yourself offline Set yourself on break Profile S…" at bounding box center [362, 171] width 724 height 343
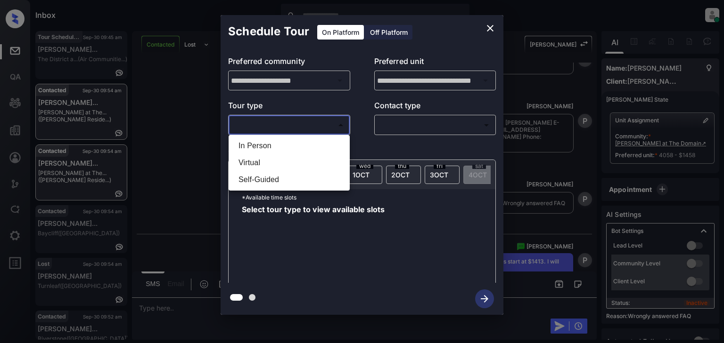
scroll to position [7351, 0]
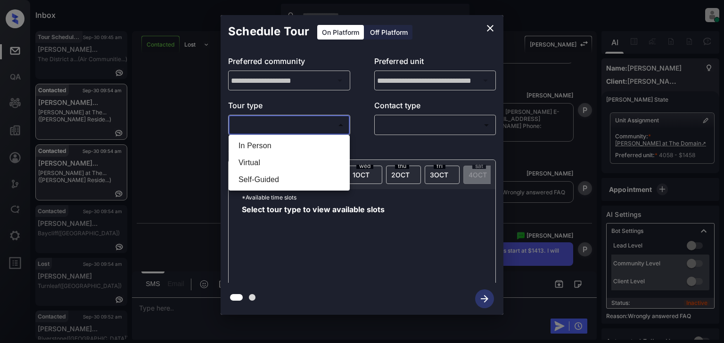
drag, startPoint x: 318, startPoint y: 147, endPoint x: 322, endPoint y: 144, distance: 5.1
click at [317, 147] on li "In Person" at bounding box center [289, 146] width 116 height 17
type input "********"
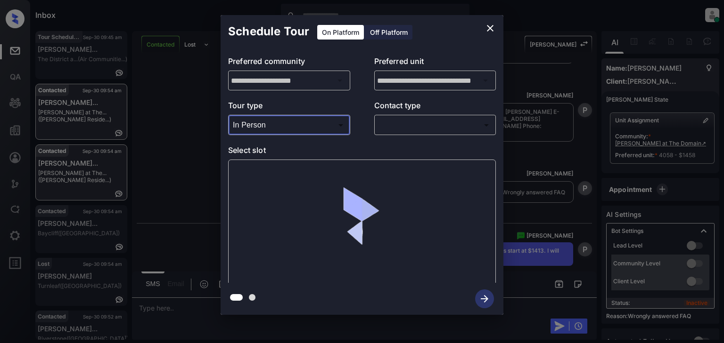
click at [399, 131] on body "Inbox [PERSON_NAME] Online Set yourself offline Set yourself on break Profile S…" at bounding box center [362, 171] width 724 height 343
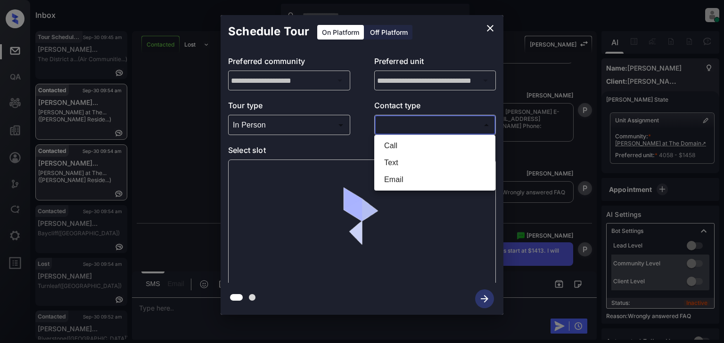
click at [404, 162] on li "Text" at bounding box center [434, 163] width 116 height 17
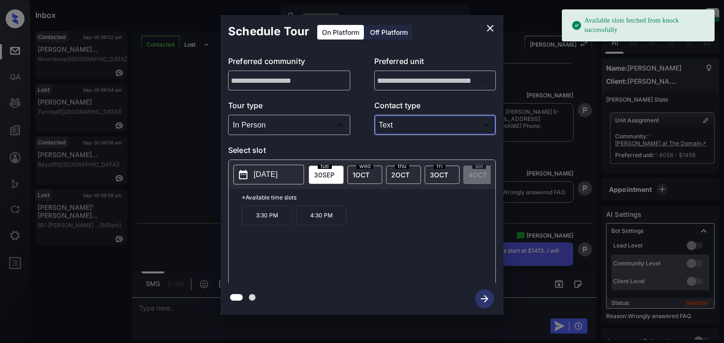
type input "****"
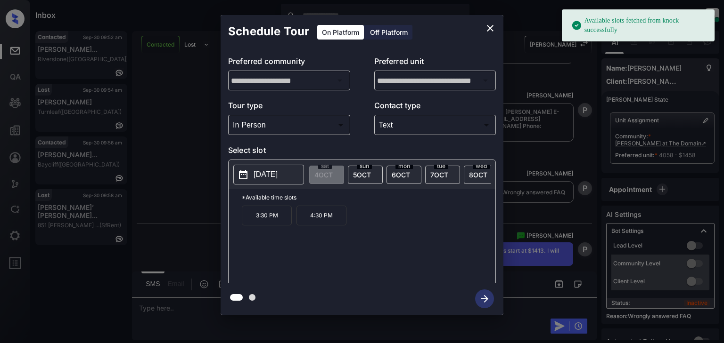
scroll to position [0, 308]
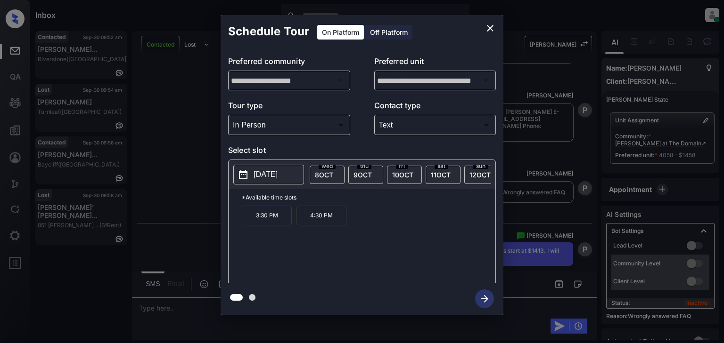
click at [433, 173] on span "[DATE]" at bounding box center [441, 175] width 20 height 8
click at [326, 219] on p "11:30 AM" at bounding box center [321, 216] width 50 height 20
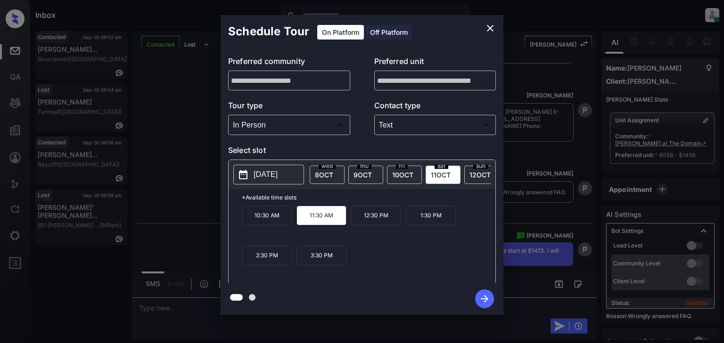
click at [481, 300] on icon "button" at bounding box center [485, 299] width 8 height 8
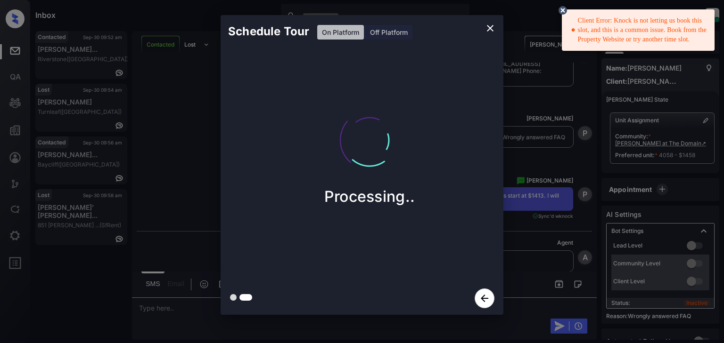
scroll to position [7412, 0]
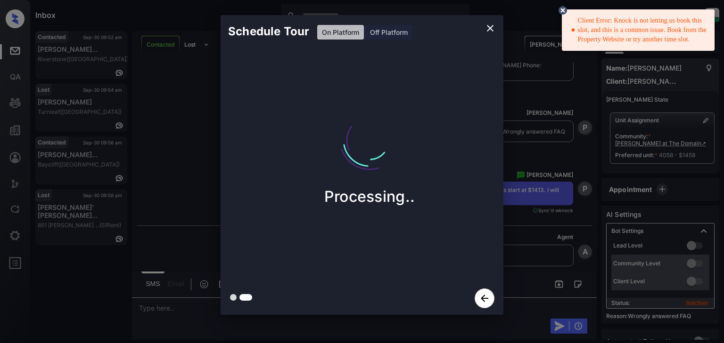
click at [612, 24] on div "Client Error: Knock is not letting us book this slot, and this is a common issu…" at bounding box center [639, 30] width 136 height 36
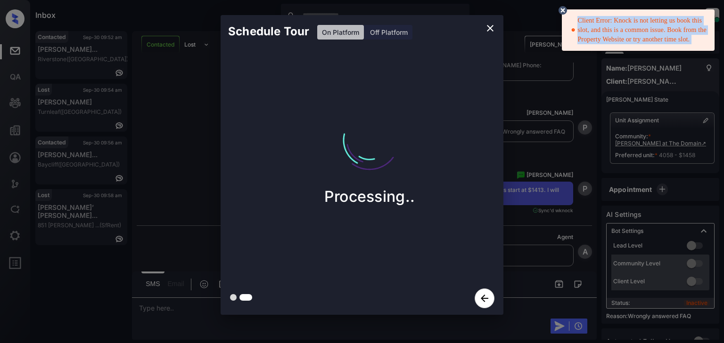
click at [612, 24] on div "Client Error: Knock is not letting us book this slot, and this is a common issu…" at bounding box center [639, 30] width 136 height 36
copy div "Client Error: Knock is not letting us book this slot, and this is a common issu…"
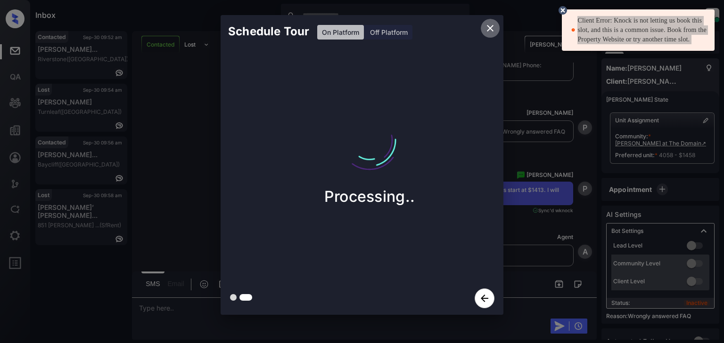
click at [493, 26] on icon "close" at bounding box center [489, 28] width 11 height 11
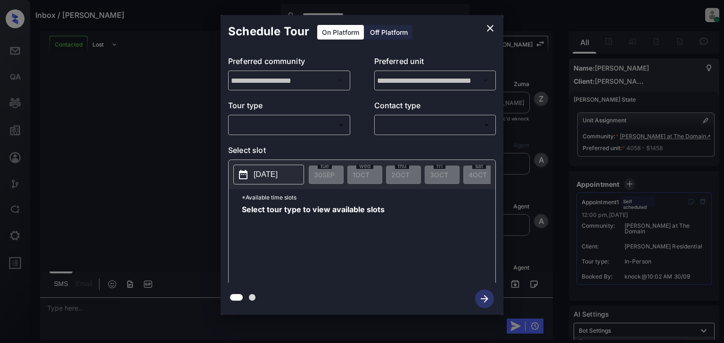
scroll to position [8110, 0]
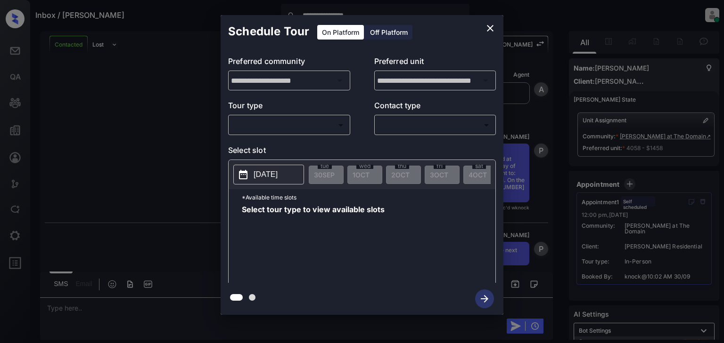
click at [391, 32] on div "Off Platform" at bounding box center [388, 32] width 47 height 15
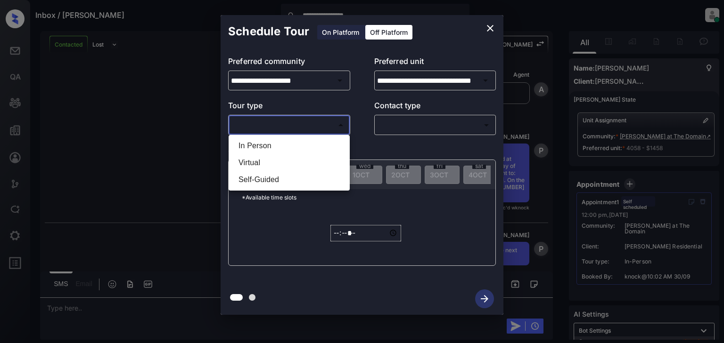
click at [293, 128] on body "**********" at bounding box center [362, 171] width 724 height 343
drag, startPoint x: 289, startPoint y: 149, endPoint x: 395, endPoint y: 123, distance: 109.6
click at [292, 147] on li "In Person" at bounding box center [289, 146] width 116 height 17
type input "********"
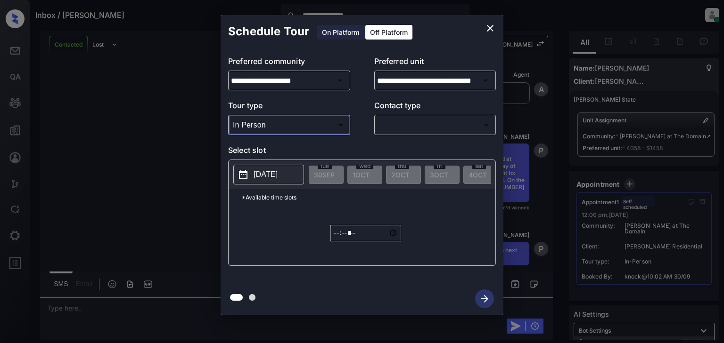
click at [404, 117] on body "**********" at bounding box center [362, 171] width 724 height 343
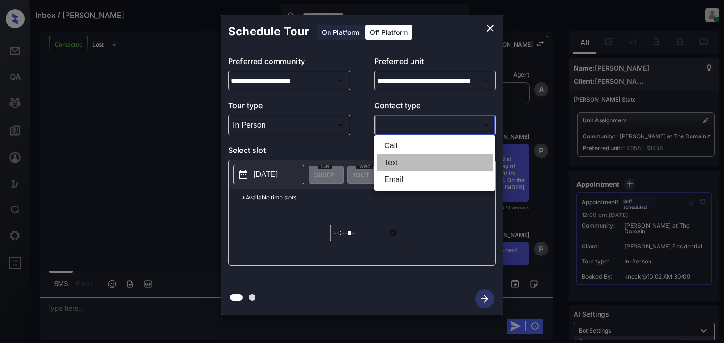
click at [405, 162] on li "Text" at bounding box center [434, 163] width 116 height 17
type input "****"
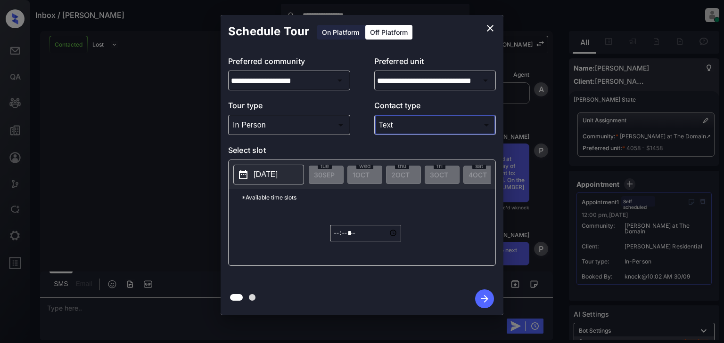
click at [277, 176] on p "[DATE]" at bounding box center [265, 174] width 24 height 11
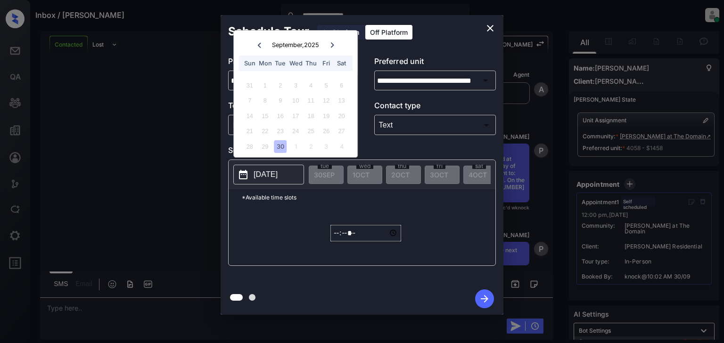
click at [332, 46] on icon at bounding box center [331, 44] width 3 height 5
click at [342, 106] on div "11" at bounding box center [341, 100] width 13 height 13
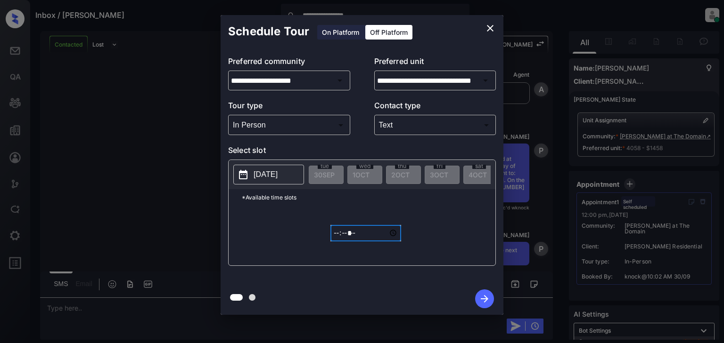
click at [335, 238] on input "*****" at bounding box center [365, 233] width 71 height 16
type input "*****"
click at [485, 298] on icon "button" at bounding box center [484, 299] width 19 height 19
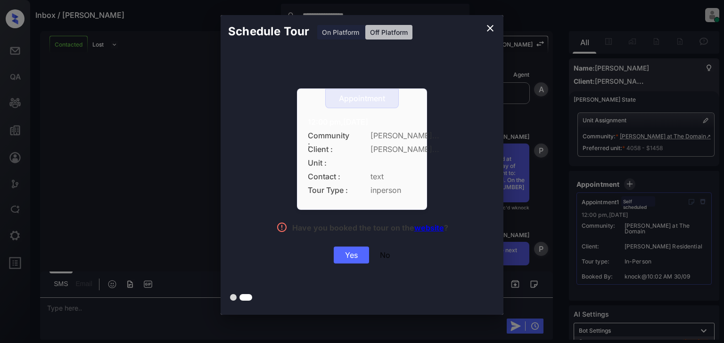
click at [362, 254] on div "Yes" at bounding box center [351, 255] width 35 height 17
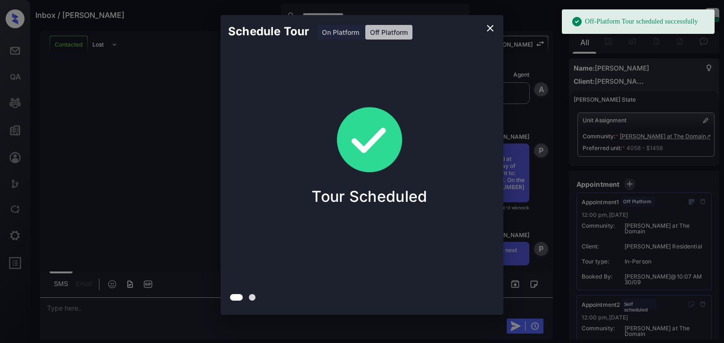
click at [486, 27] on icon "close" at bounding box center [489, 28] width 11 height 11
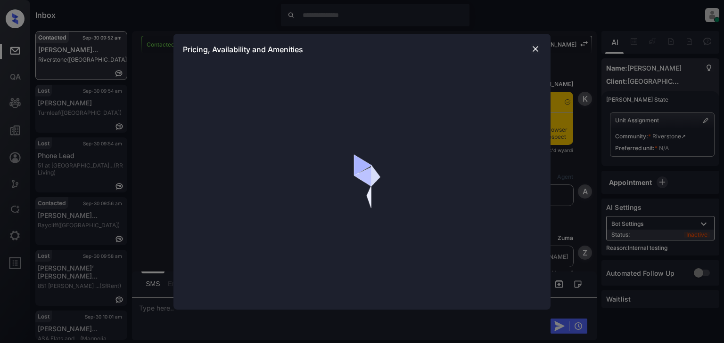
scroll to position [1632, 0]
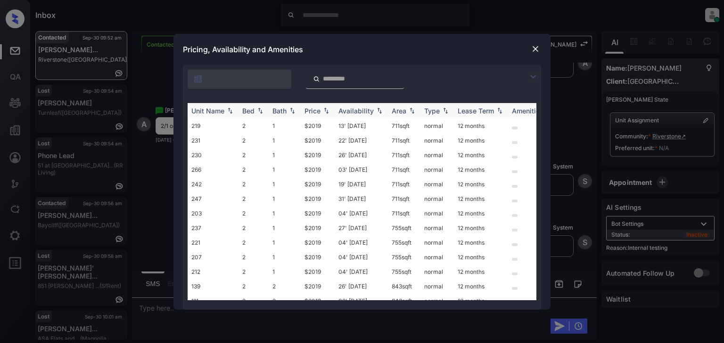
click at [316, 110] on div "Price" at bounding box center [312, 111] width 16 height 8
click at [321, 125] on td "$2019" at bounding box center [318, 126] width 34 height 15
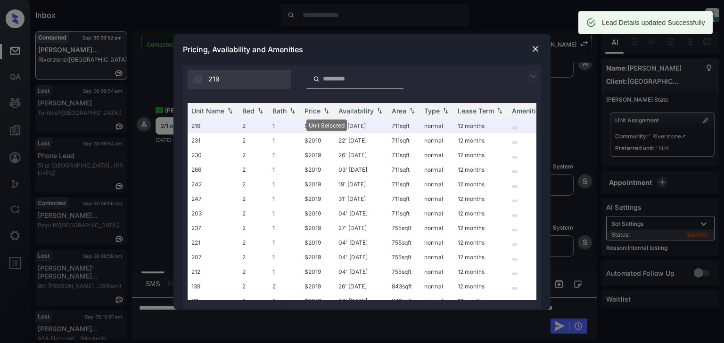
click at [180, 320] on div "**********" at bounding box center [362, 171] width 724 height 343
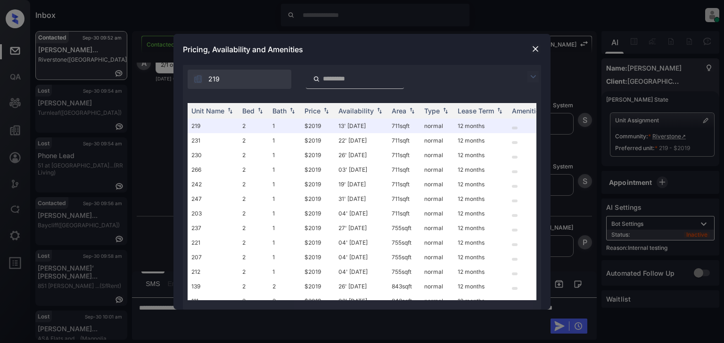
scroll to position [1693, 0]
click at [531, 50] on img at bounding box center [534, 48] width 9 height 9
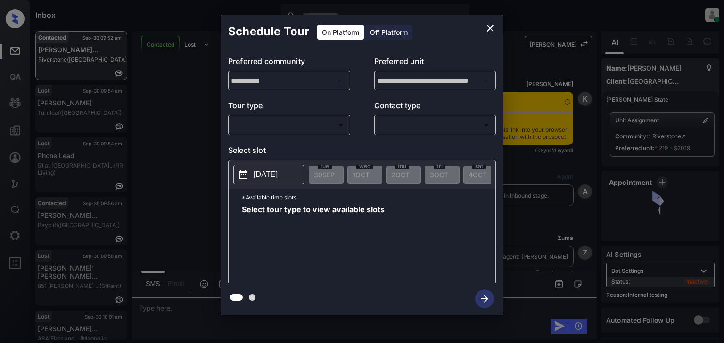
scroll to position [1090, 0]
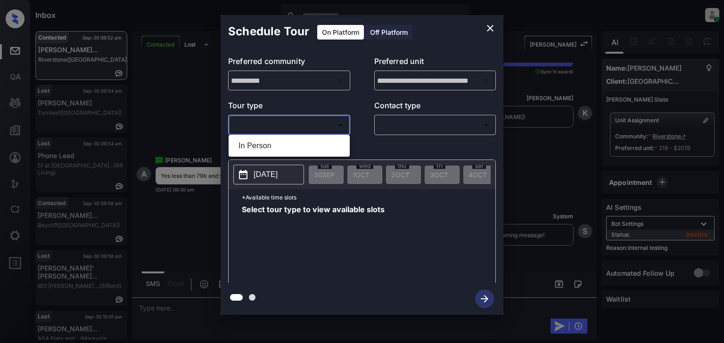
click at [296, 132] on body "Inbox Patrick Soliven Online Set yourself offline Set yourself on break Profile…" at bounding box center [362, 171] width 724 height 343
click at [302, 146] on li "In Person" at bounding box center [289, 146] width 116 height 17
type input "********"
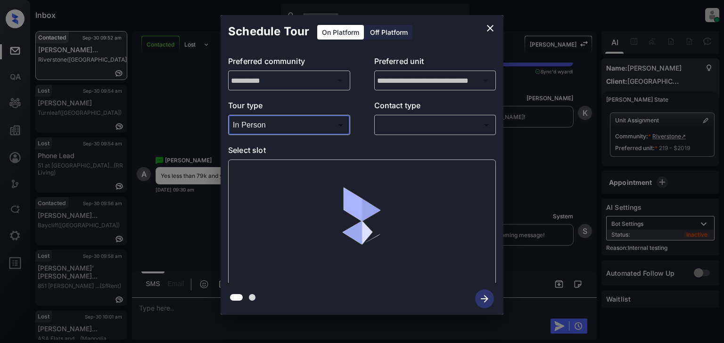
click at [428, 133] on div "​ ​" at bounding box center [435, 125] width 122 height 20
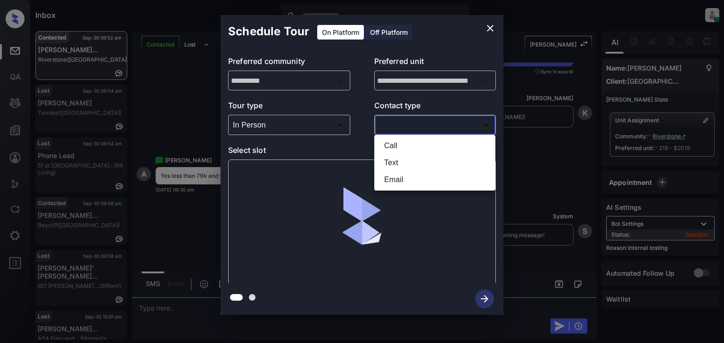
click at [432, 123] on body "Inbox Patrick Soliven Online Set yourself offline Set yourself on break Profile…" at bounding box center [362, 171] width 724 height 343
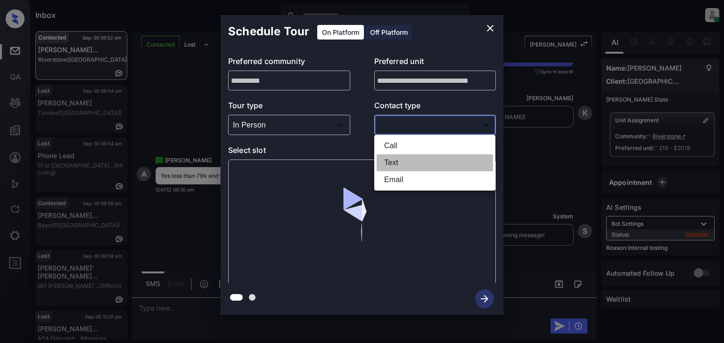
click at [415, 159] on li "Text" at bounding box center [434, 163] width 116 height 17
type input "****"
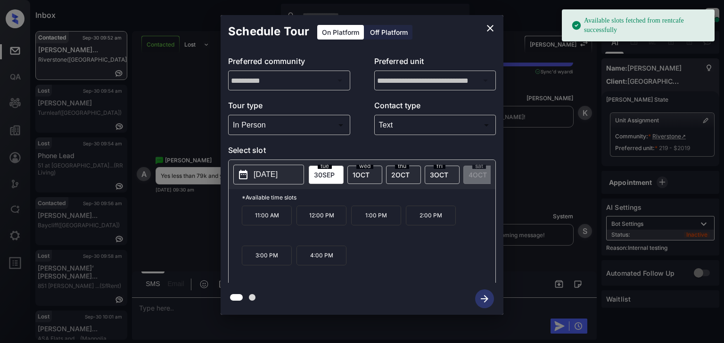
drag, startPoint x: 256, startPoint y: 210, endPoint x: 263, endPoint y: 212, distance: 7.2
click at [258, 209] on div "*Available time slots 11:00 AM 12:00 PM 1:00 PM 2:00 PM 3:00 PM 4:00 PM" at bounding box center [361, 237] width 267 height 97
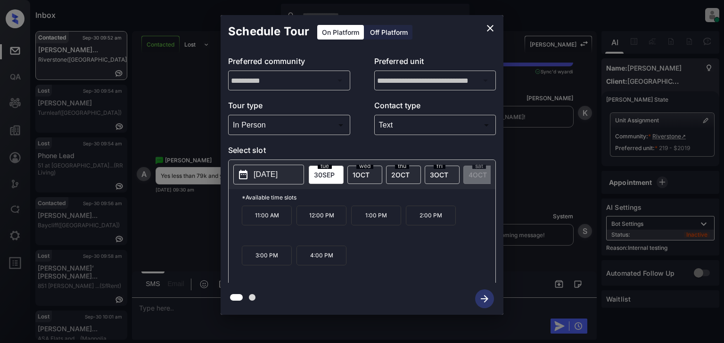
click at [277, 217] on p "11:00 AM" at bounding box center [267, 216] width 50 height 20
click at [487, 306] on icon "button" at bounding box center [484, 299] width 19 height 19
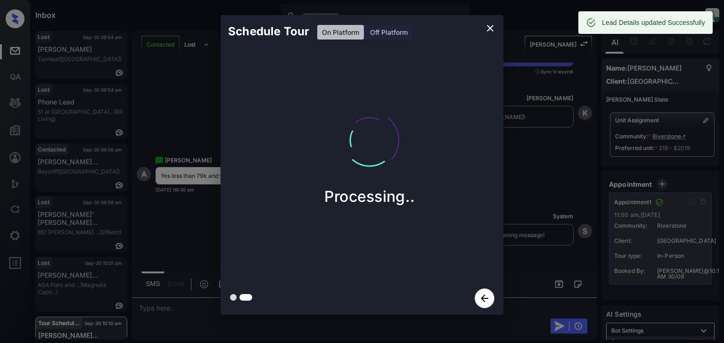
drag, startPoint x: 490, startPoint y: 29, endPoint x: 483, endPoint y: 78, distance: 49.4
click at [490, 38] on div "Schedule Tour On Platform Off Platform" at bounding box center [361, 31] width 283 height 33
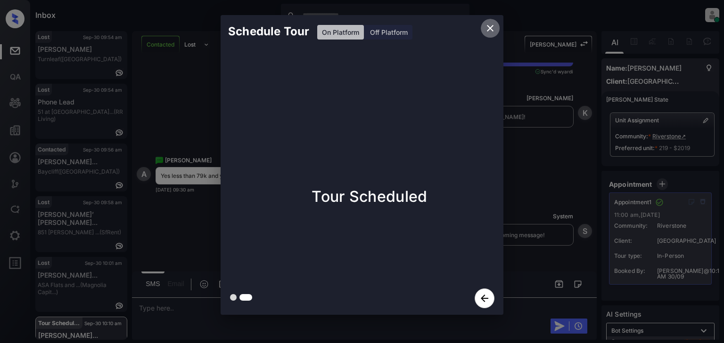
click at [491, 26] on icon "close" at bounding box center [490, 28] width 7 height 7
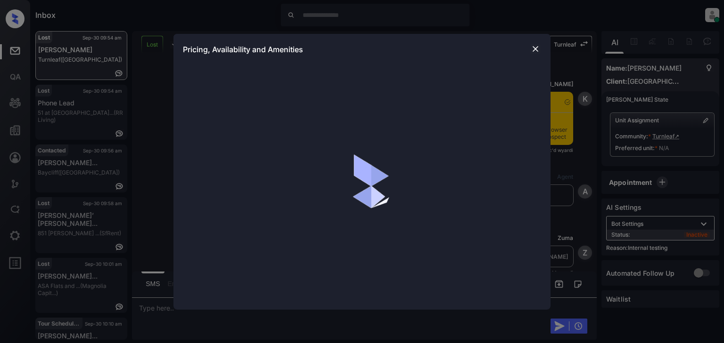
scroll to position [2472, 0]
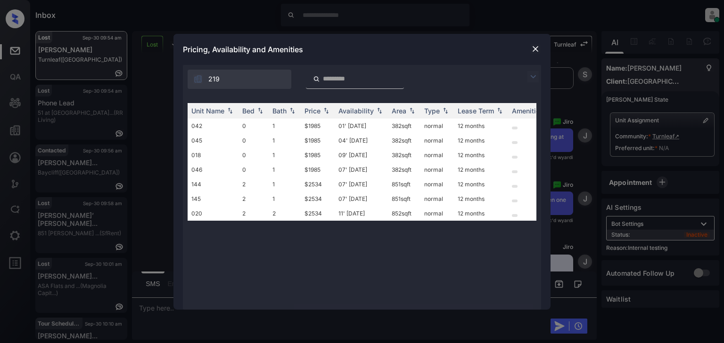
click at [534, 49] on img at bounding box center [534, 48] width 9 height 9
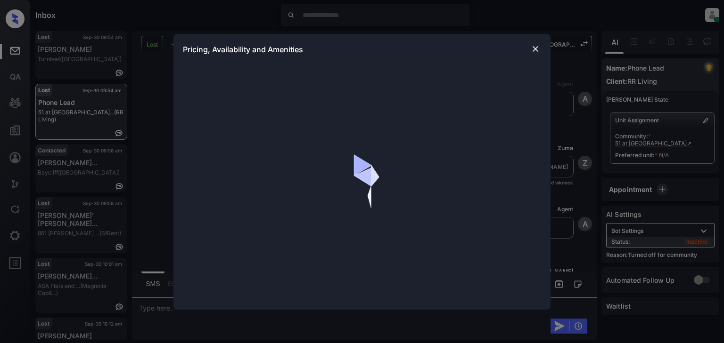
scroll to position [132, 0]
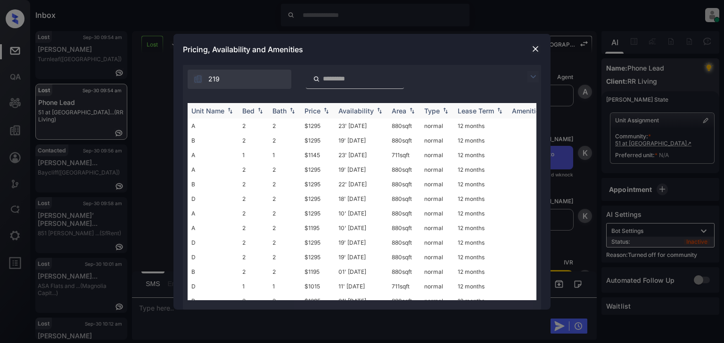
click at [313, 112] on div "Price" at bounding box center [312, 111] width 16 height 8
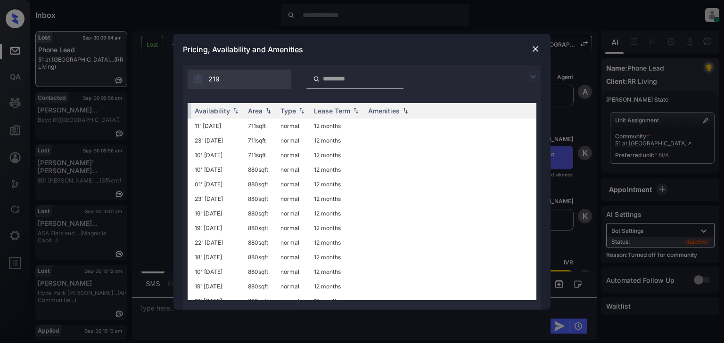
click at [536, 47] on img at bounding box center [534, 48] width 9 height 9
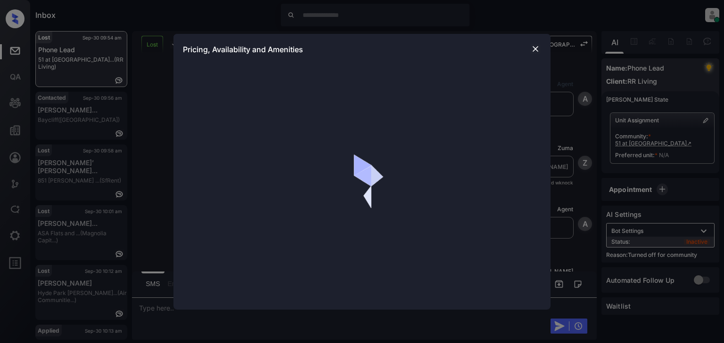
scroll to position [1112, 0]
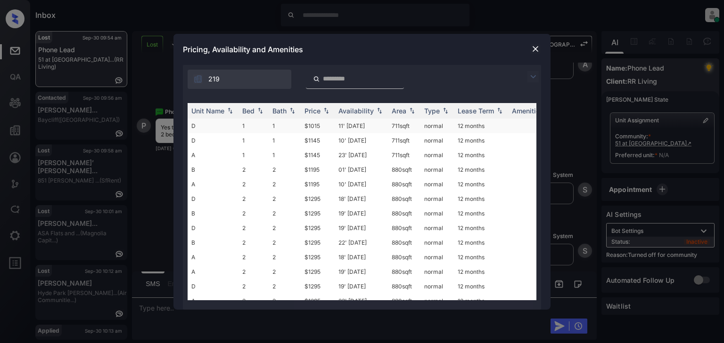
click at [307, 124] on td "$1015" at bounding box center [318, 126] width 34 height 15
click at [306, 124] on td "$1015" at bounding box center [318, 126] width 34 height 15
click at [373, 129] on td "11' [DATE]" at bounding box center [360, 126] width 53 height 15
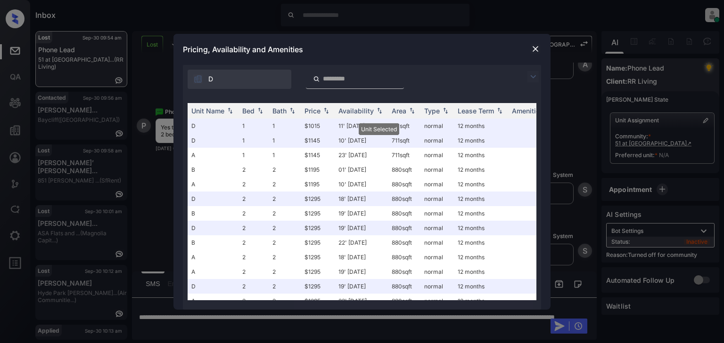
click at [533, 50] on img at bounding box center [534, 48] width 9 height 9
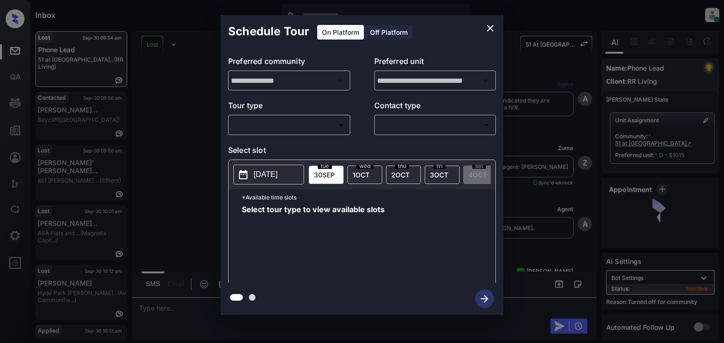
scroll to position [1324, 0]
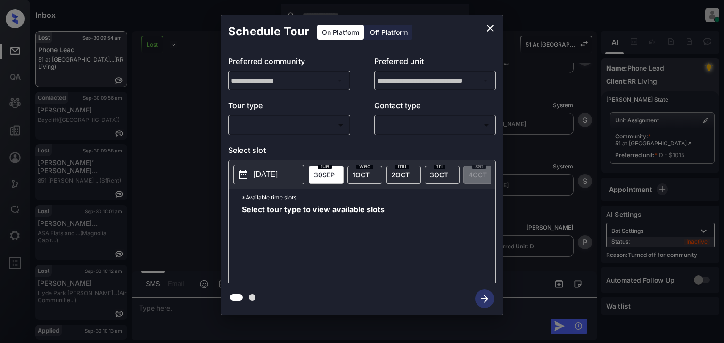
click at [300, 126] on body "Inbox [PERSON_NAME] Online Set yourself offline Set yourself on break Profile S…" at bounding box center [362, 171] width 724 height 343
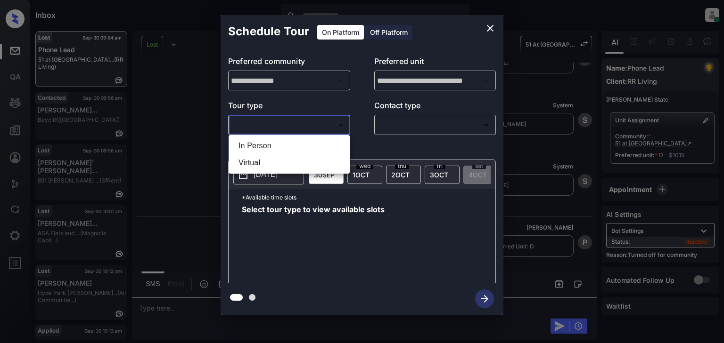
click at [287, 143] on li "In Person" at bounding box center [289, 146] width 116 height 17
type input "********"
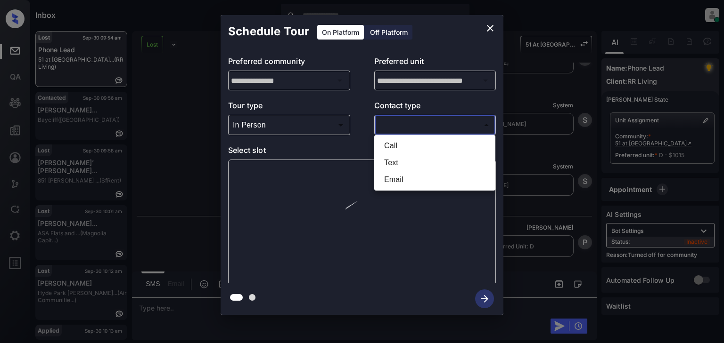
click at [390, 129] on body "Inbox [PERSON_NAME] Online Set yourself offline Set yourself on break Profile S…" at bounding box center [362, 171] width 724 height 343
click at [396, 159] on li "Text" at bounding box center [434, 163] width 116 height 17
type input "****"
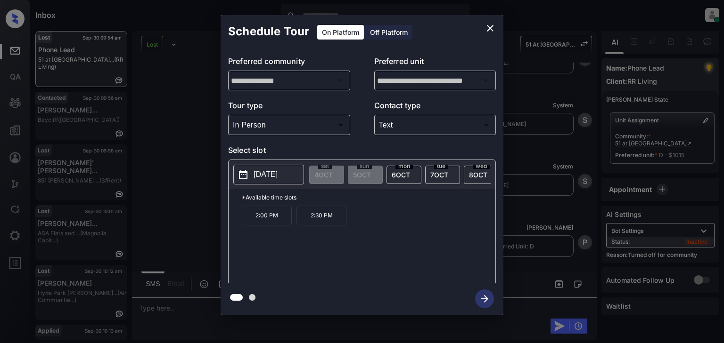
scroll to position [0, 308]
click at [399, 175] on span "10 OCT" at bounding box center [402, 175] width 21 height 8
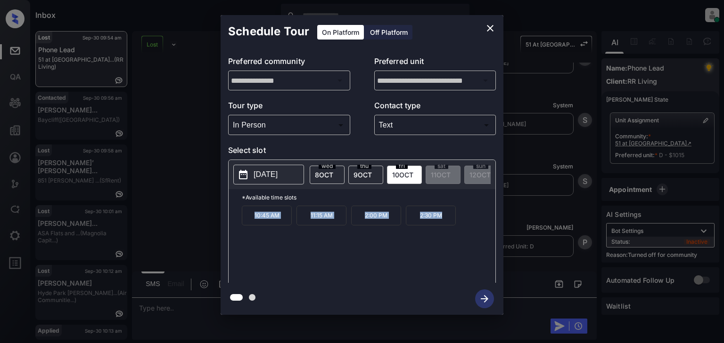
drag, startPoint x: 247, startPoint y: 219, endPoint x: 448, endPoint y: 212, distance: 201.7
click at [448, 212] on div "10:45 AM 11:15 AM 2:00 PM 2:30 PM" at bounding box center [368, 243] width 253 height 75
copy div "10:45 AM 11:15 AM 2:00 PM 2:30 PM"
click at [487, 24] on icon "close" at bounding box center [489, 28] width 11 height 11
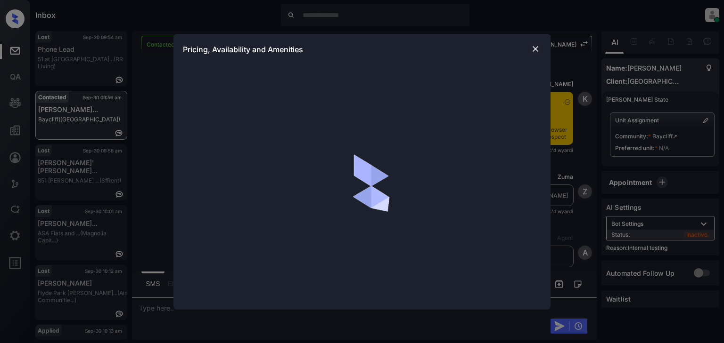
scroll to position [2397, 0]
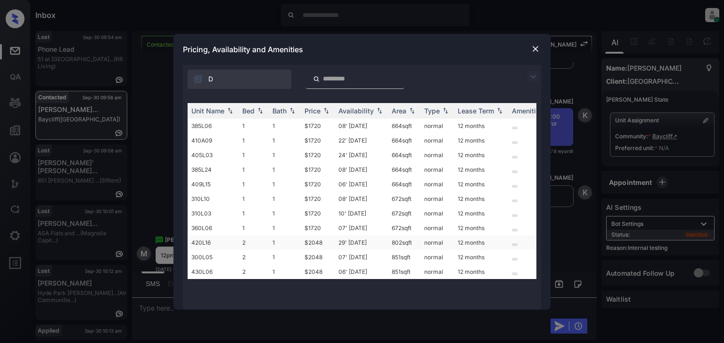
click at [241, 246] on td "2" at bounding box center [253, 243] width 30 height 15
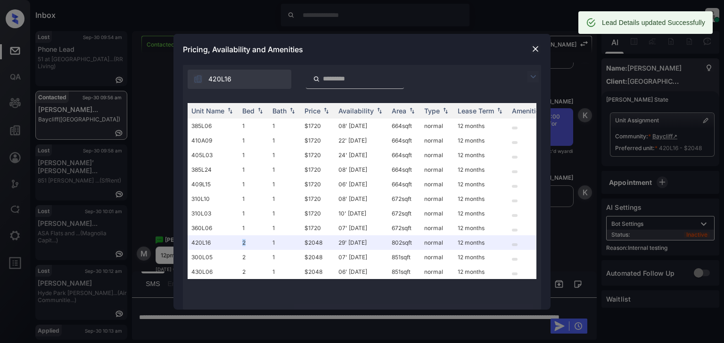
click at [533, 47] on img at bounding box center [534, 48] width 9 height 9
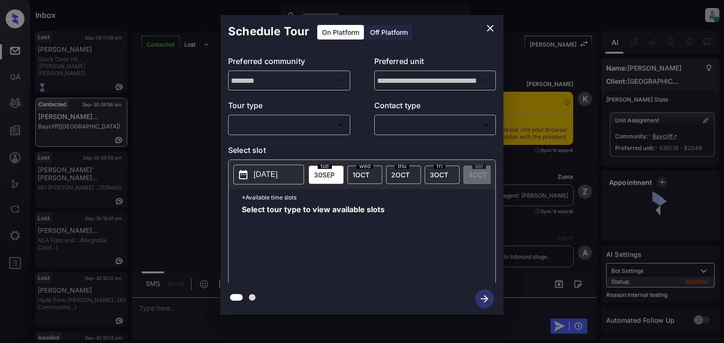
scroll to position [3080, 0]
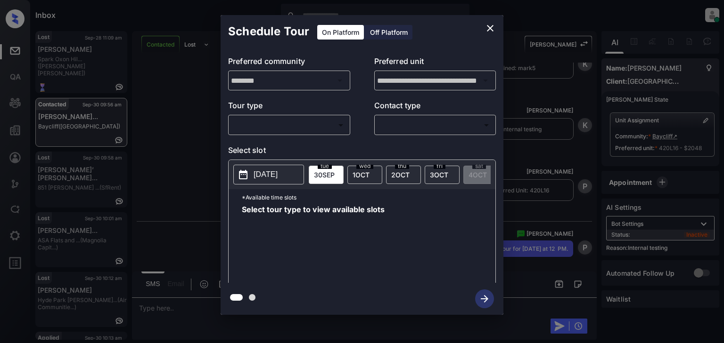
click at [322, 123] on body "Inbox Patrick Soliven Online Set yourself offline Set yourself on break Profile…" at bounding box center [362, 171] width 724 height 343
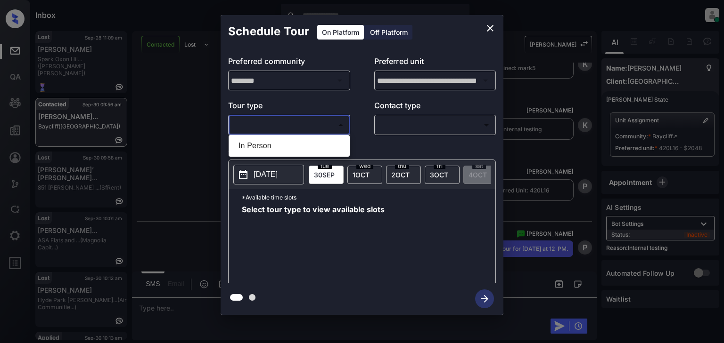
click at [323, 142] on li "In Person" at bounding box center [289, 146] width 116 height 17
type input "********"
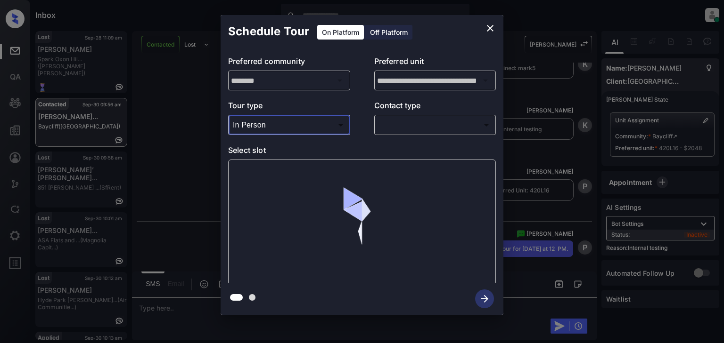
click at [411, 123] on body "Inbox Patrick Soliven Online Set yourself offline Set yourself on break Profile…" at bounding box center [362, 171] width 724 height 343
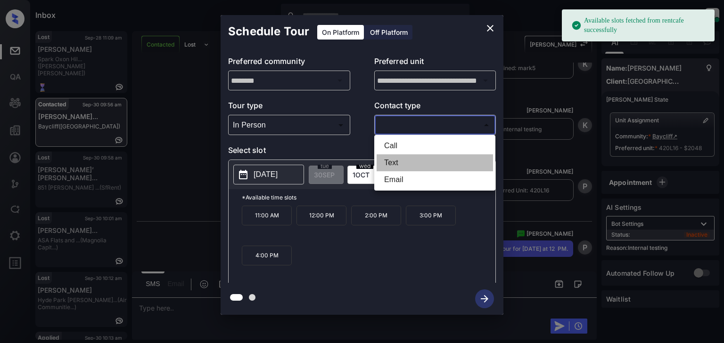
click at [414, 165] on li "Text" at bounding box center [434, 163] width 116 height 17
type input "****"
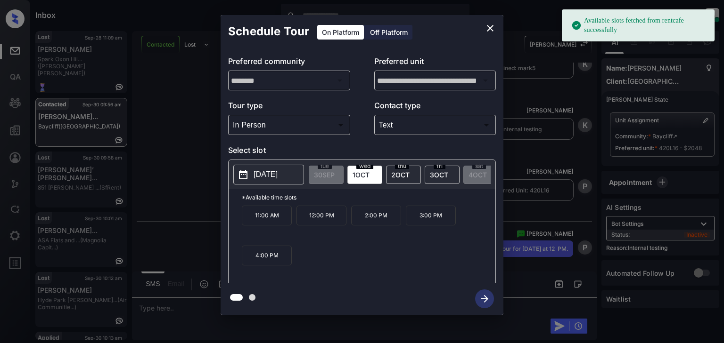
click at [325, 220] on p "12:00 PM" at bounding box center [321, 216] width 50 height 20
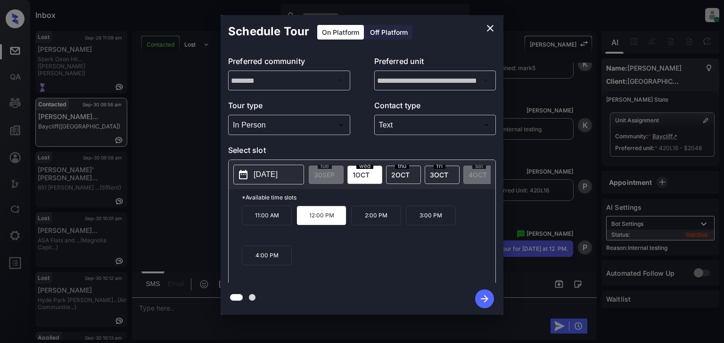
click at [264, 165] on button "[DATE]" at bounding box center [268, 175] width 71 height 20
click at [487, 26] on icon "close" at bounding box center [489, 28] width 11 height 11
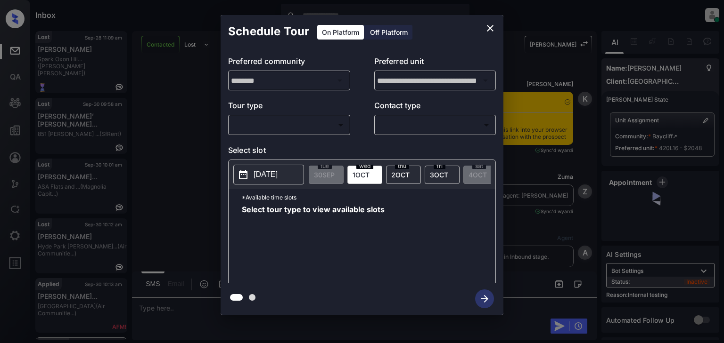
scroll to position [3118, 0]
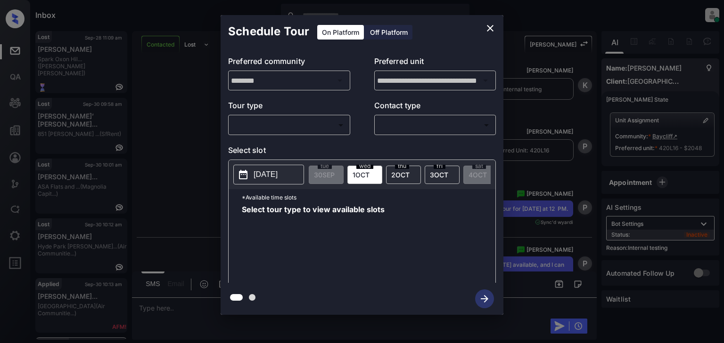
click at [307, 132] on div "​ ​" at bounding box center [289, 125] width 122 height 20
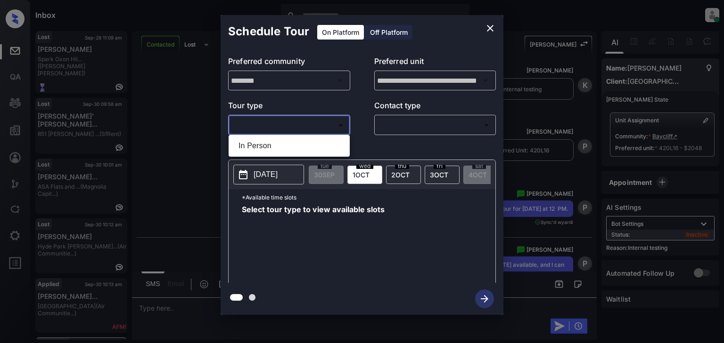
click at [307, 129] on body "Inbox [PERSON_NAME] Online Set yourself offline Set yourself on break Profile S…" at bounding box center [362, 171] width 724 height 343
drag, startPoint x: 307, startPoint y: 143, endPoint x: 381, endPoint y: 126, distance: 76.0
click at [307, 141] on li "In Person" at bounding box center [289, 146] width 116 height 17
type input "********"
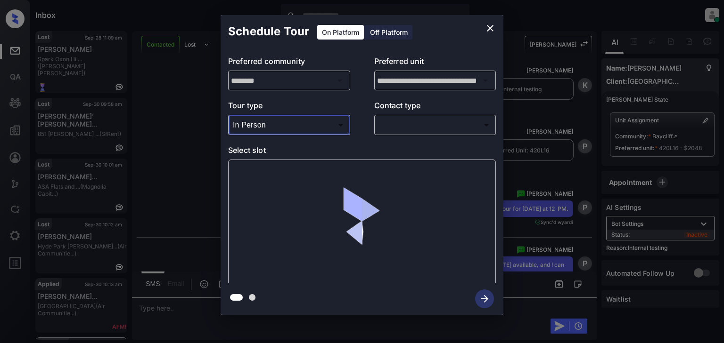
click at [405, 123] on body "Inbox [PERSON_NAME] Online Set yourself offline Set yourself on break Profile S…" at bounding box center [362, 171] width 724 height 343
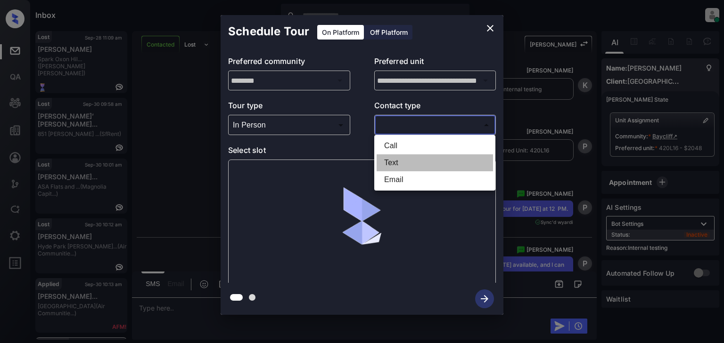
click at [400, 161] on li "Text" at bounding box center [434, 163] width 116 height 17
type input "****"
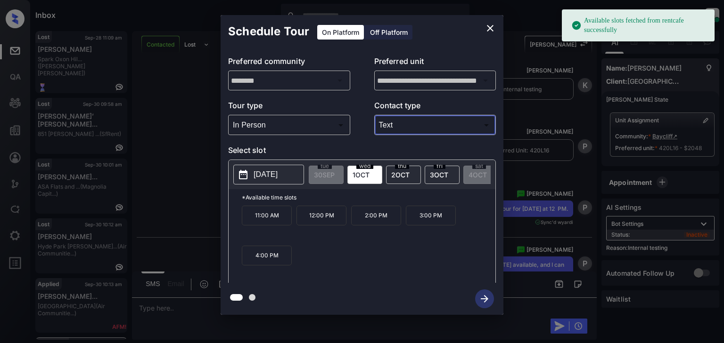
click at [325, 219] on p "12:00 PM" at bounding box center [321, 216] width 50 height 20
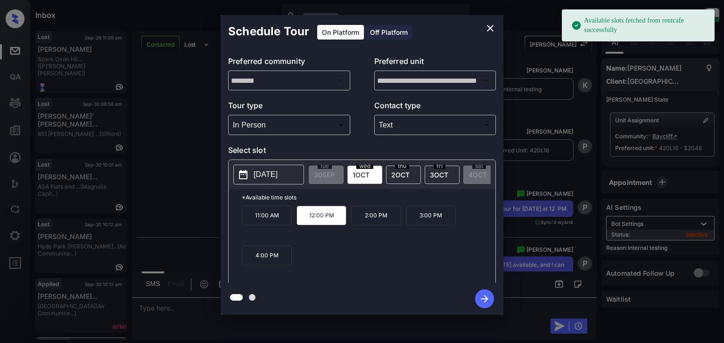
click at [480, 301] on icon "button" at bounding box center [484, 299] width 19 height 19
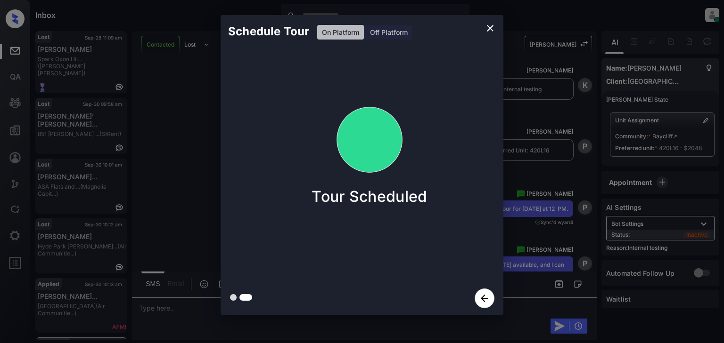
click at [482, 28] on button "close" at bounding box center [490, 28] width 19 height 19
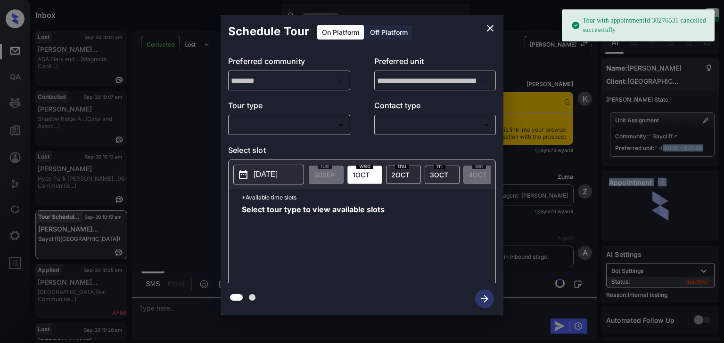
scroll to position [3789, 0]
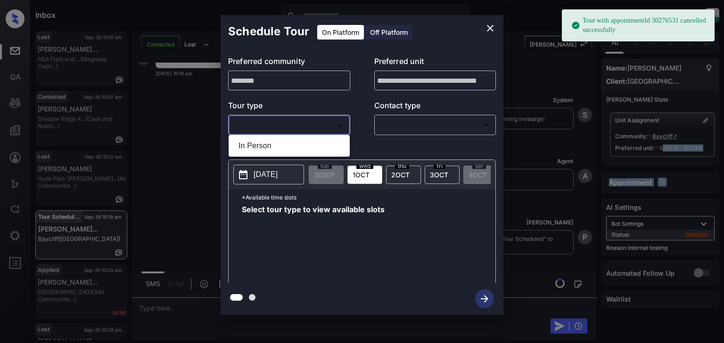
drag, startPoint x: 258, startPoint y: 123, endPoint x: 264, endPoint y: 147, distance: 24.2
click at [258, 124] on body "Tour with appointmentId 30276531 cancelled successfully Inbox [PERSON_NAME] Onl…" at bounding box center [362, 171] width 724 height 343
click at [264, 147] on li "In Person" at bounding box center [289, 146] width 116 height 17
type input "********"
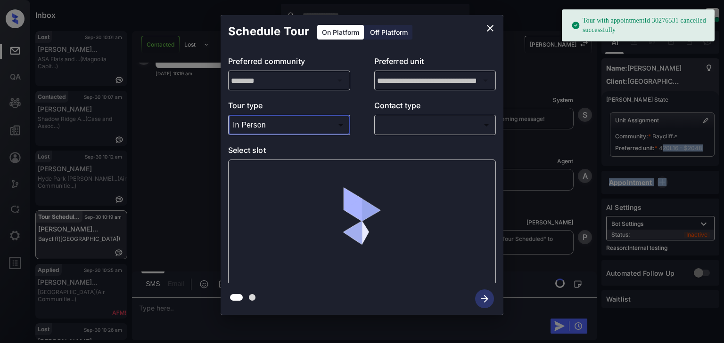
click at [403, 122] on body "Tour with appointmentId 30276531 cancelled successfully Inbox [PERSON_NAME] Onl…" at bounding box center [362, 171] width 724 height 343
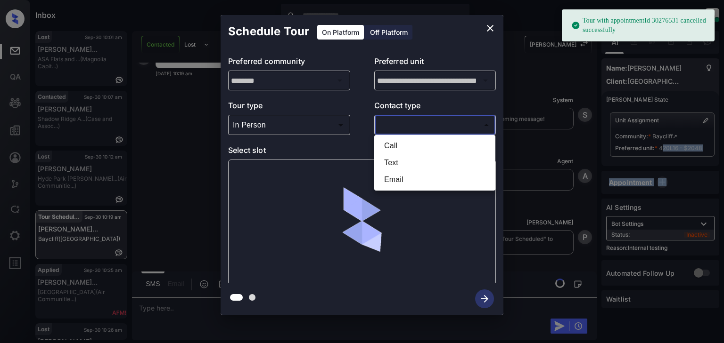
click at [402, 166] on li "Text" at bounding box center [434, 163] width 116 height 17
type input "****"
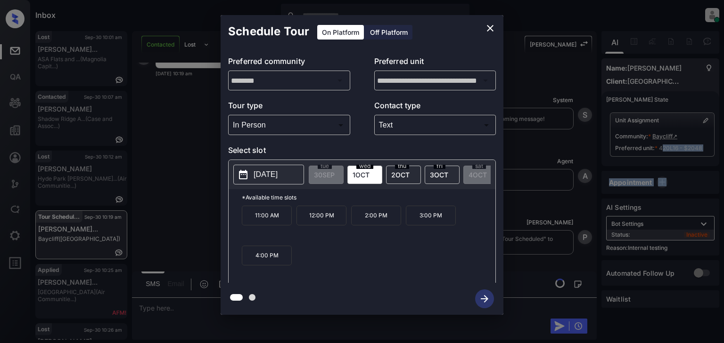
click at [489, 29] on icon "close" at bounding box center [490, 28] width 7 height 7
